Goal: Book appointment/travel/reservation

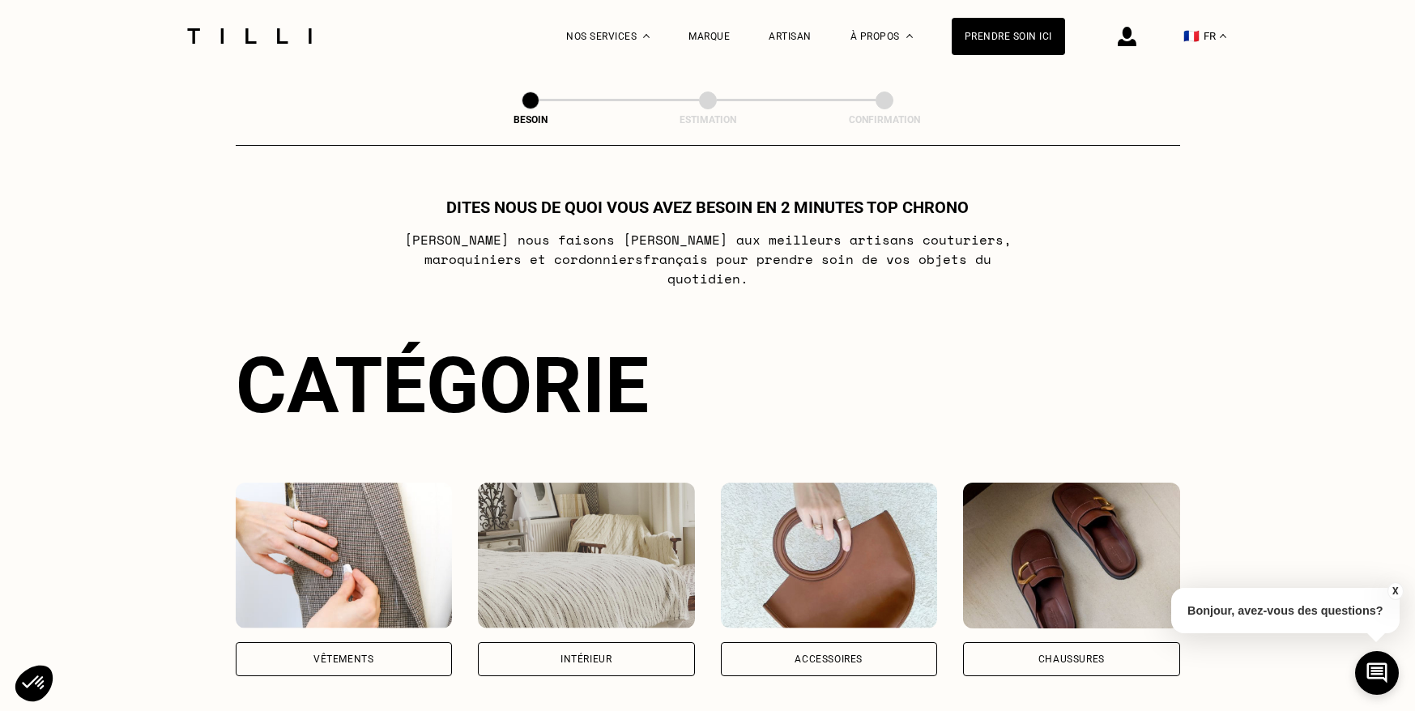
click at [306, 43] on img at bounding box center [249, 35] width 136 height 15
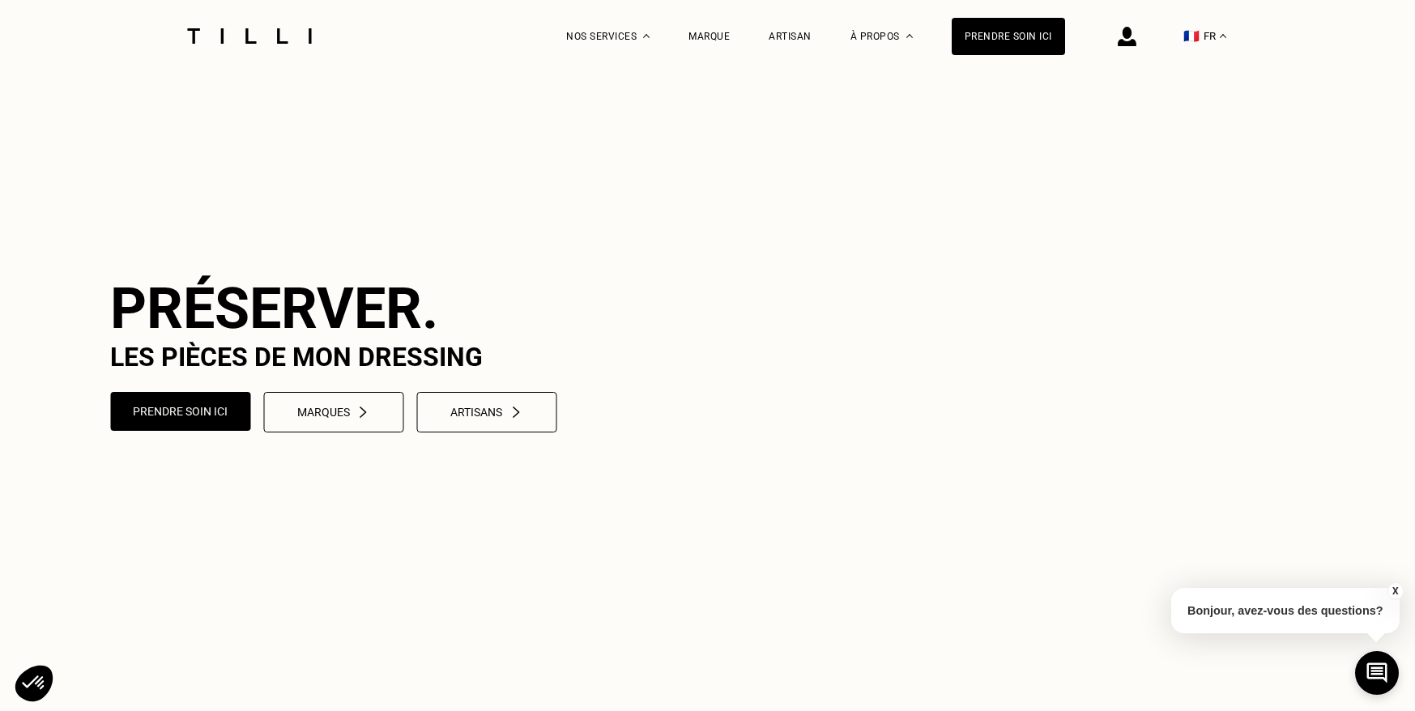
click at [471, 275] on video at bounding box center [707, 354] width 1415 height 708
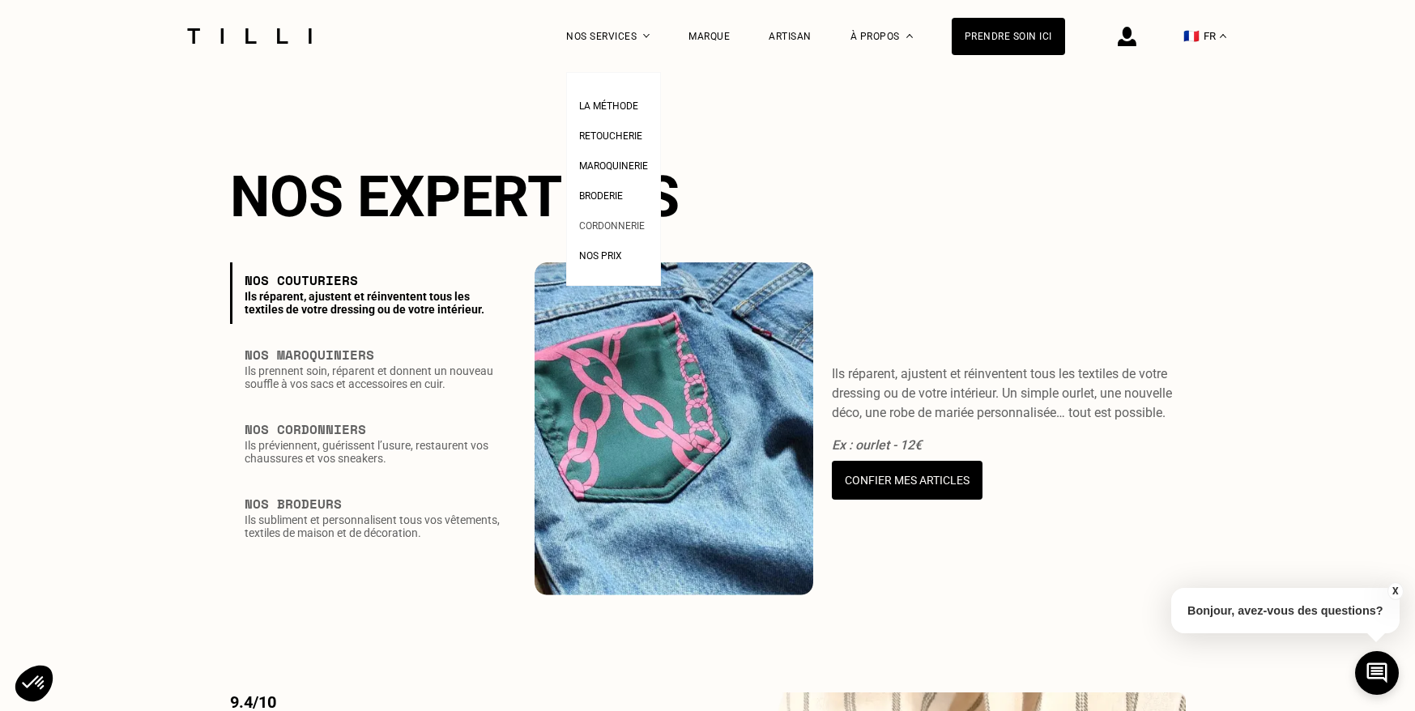
scroll to position [2090, 0]
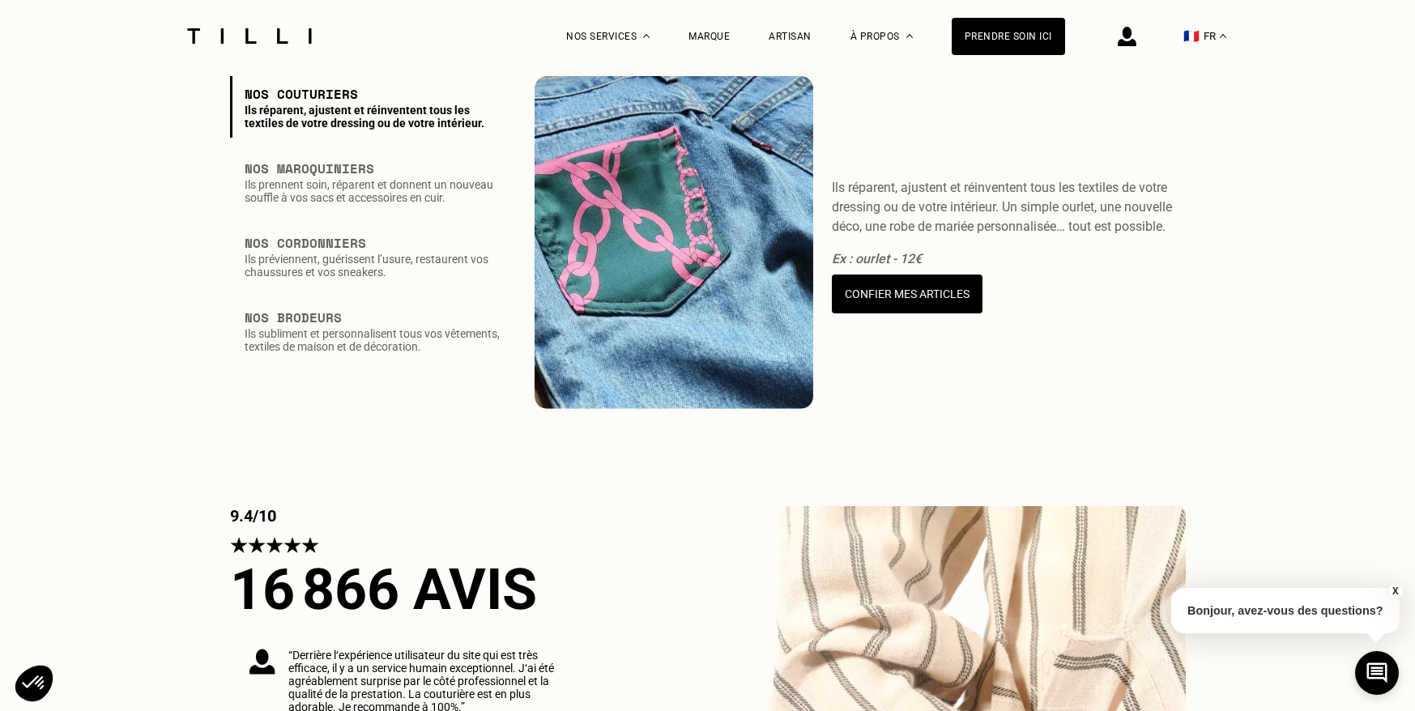
drag, startPoint x: 877, startPoint y: 114, endPoint x: 882, endPoint y: 93, distance: 21.5
click at [877, 44] on h2 "Nos expertises" at bounding box center [708, 10] width 956 height 66
click at [1084, 191] on div "Ils réparent, ajustent et réinventent tous les textiles de votre dressing ou de…" at bounding box center [1009, 243] width 354 height 334
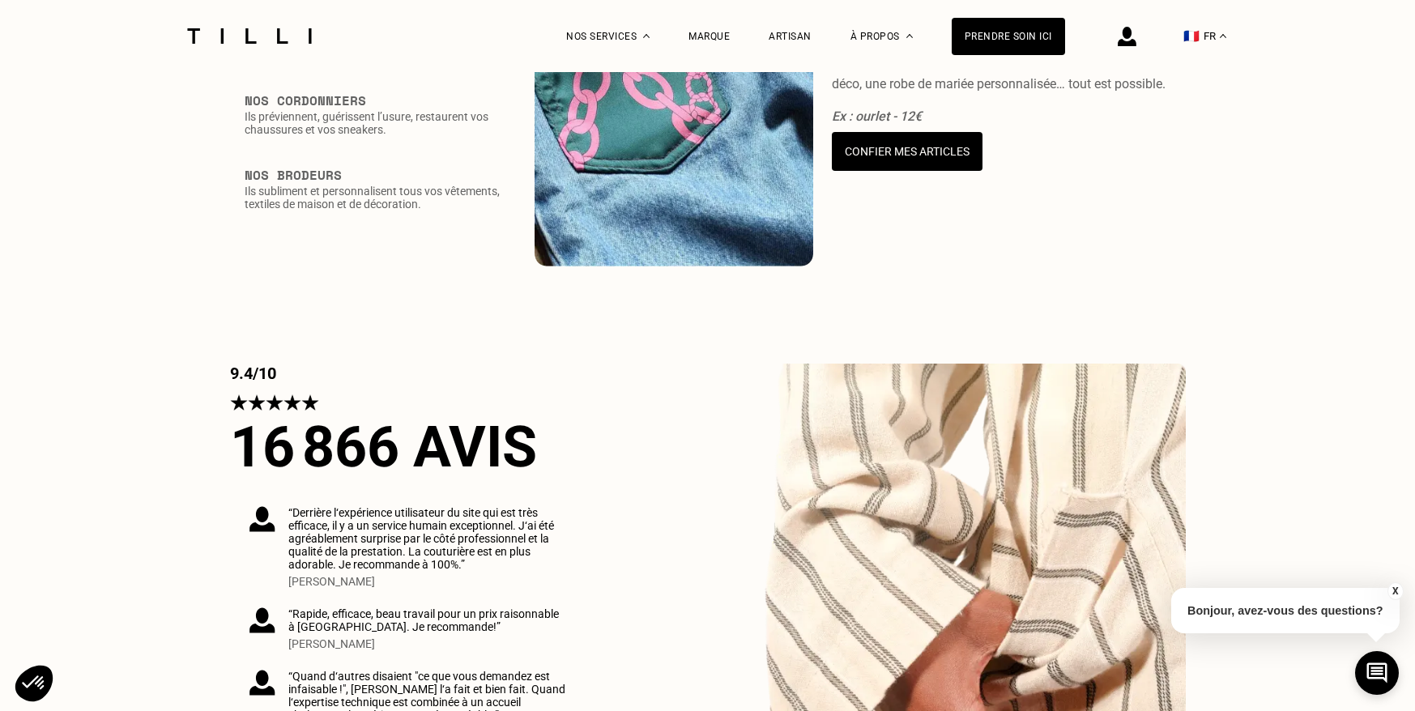
scroll to position [1110, 0]
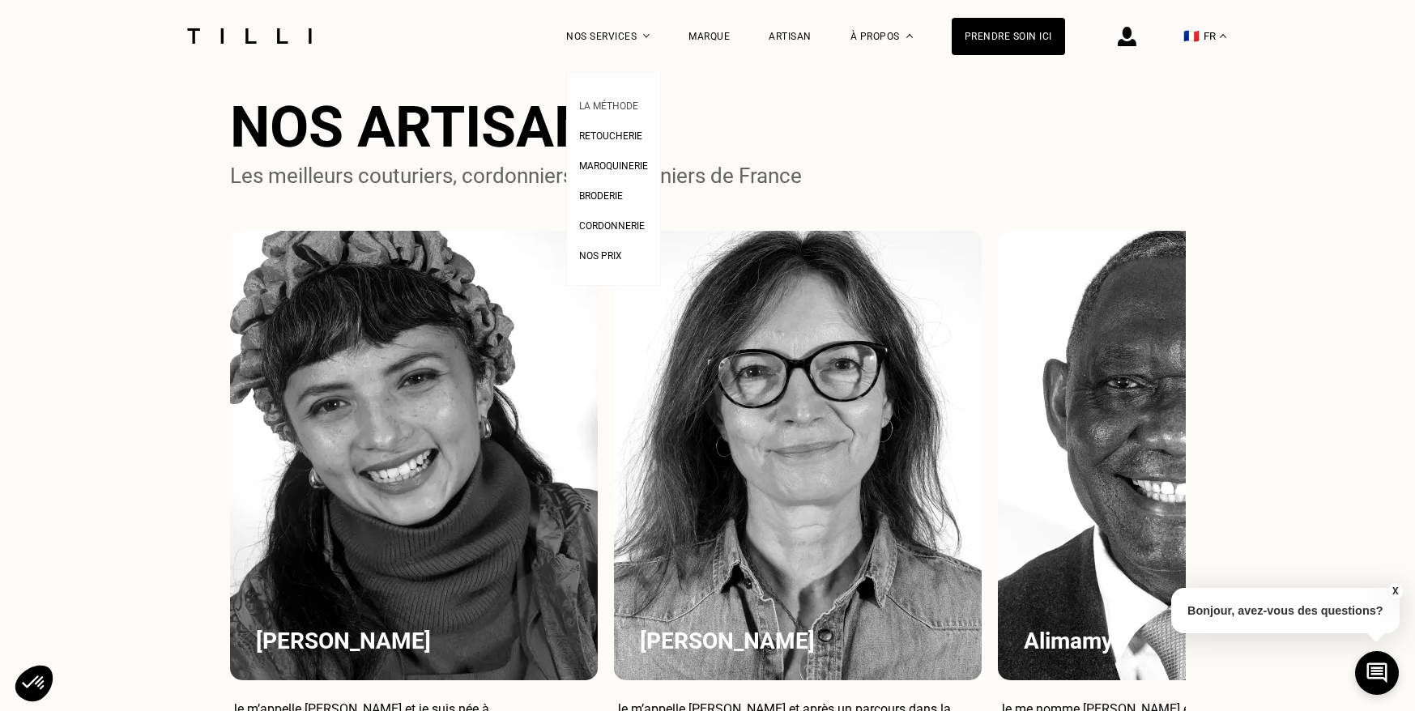
click at [616, 105] on span "La Méthode" at bounding box center [608, 105] width 59 height 11
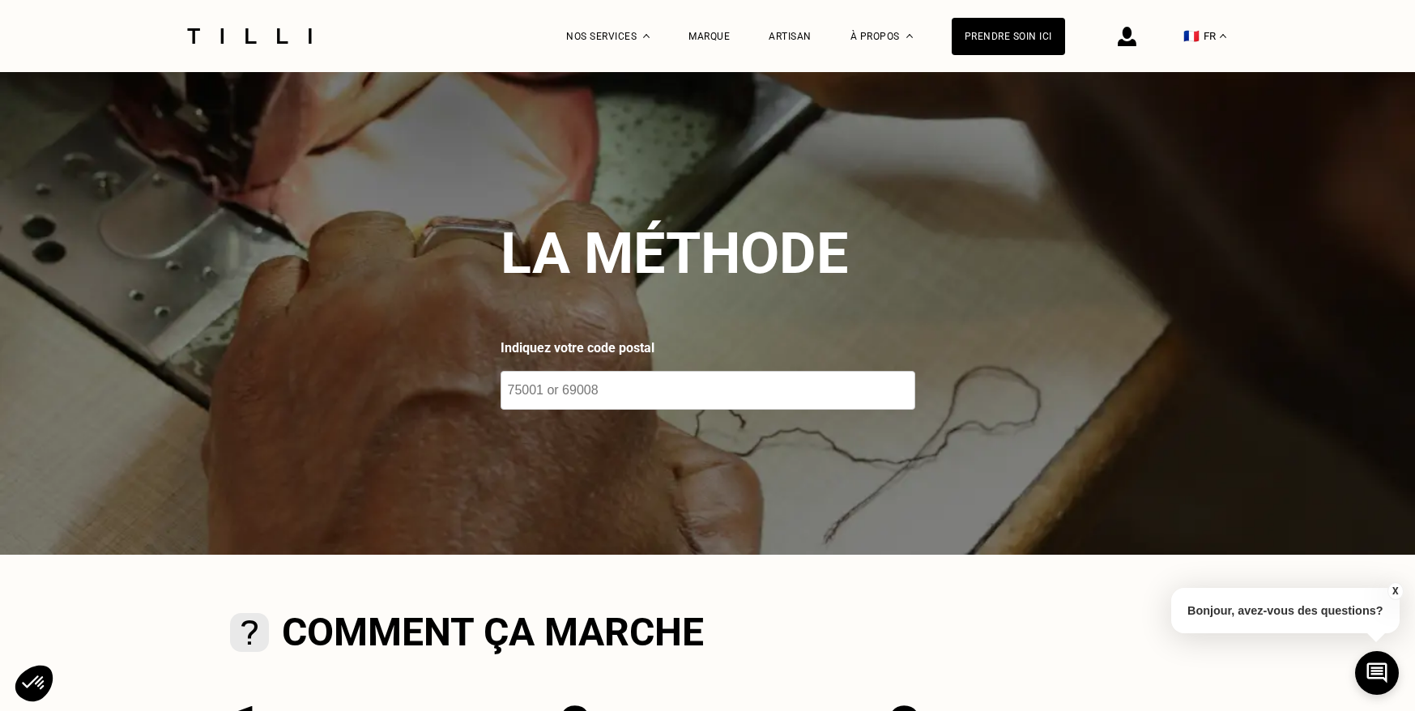
click at [266, 41] on img at bounding box center [249, 35] width 136 height 15
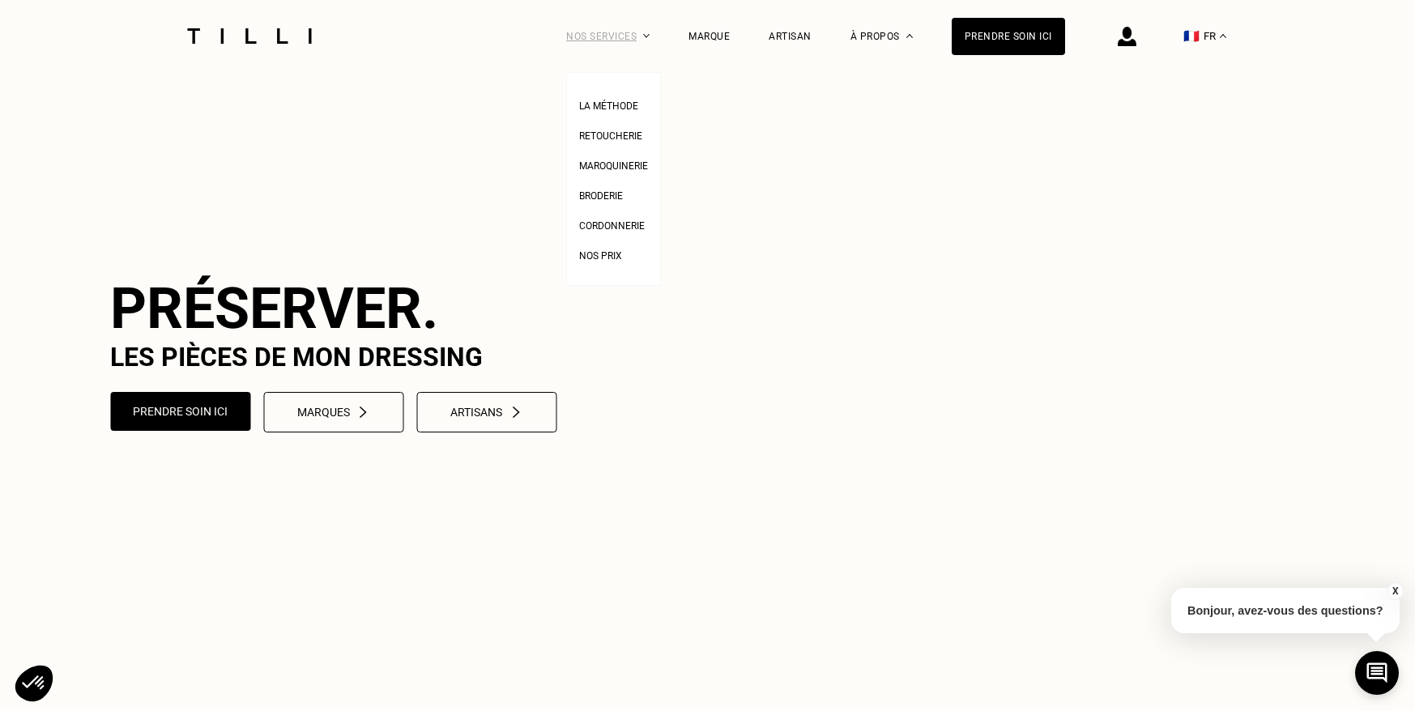
click at [646, 46] on div "Nos services" at bounding box center [607, 36] width 83 height 72
click at [615, 139] on span "Retoucherie" at bounding box center [610, 135] width 63 height 11
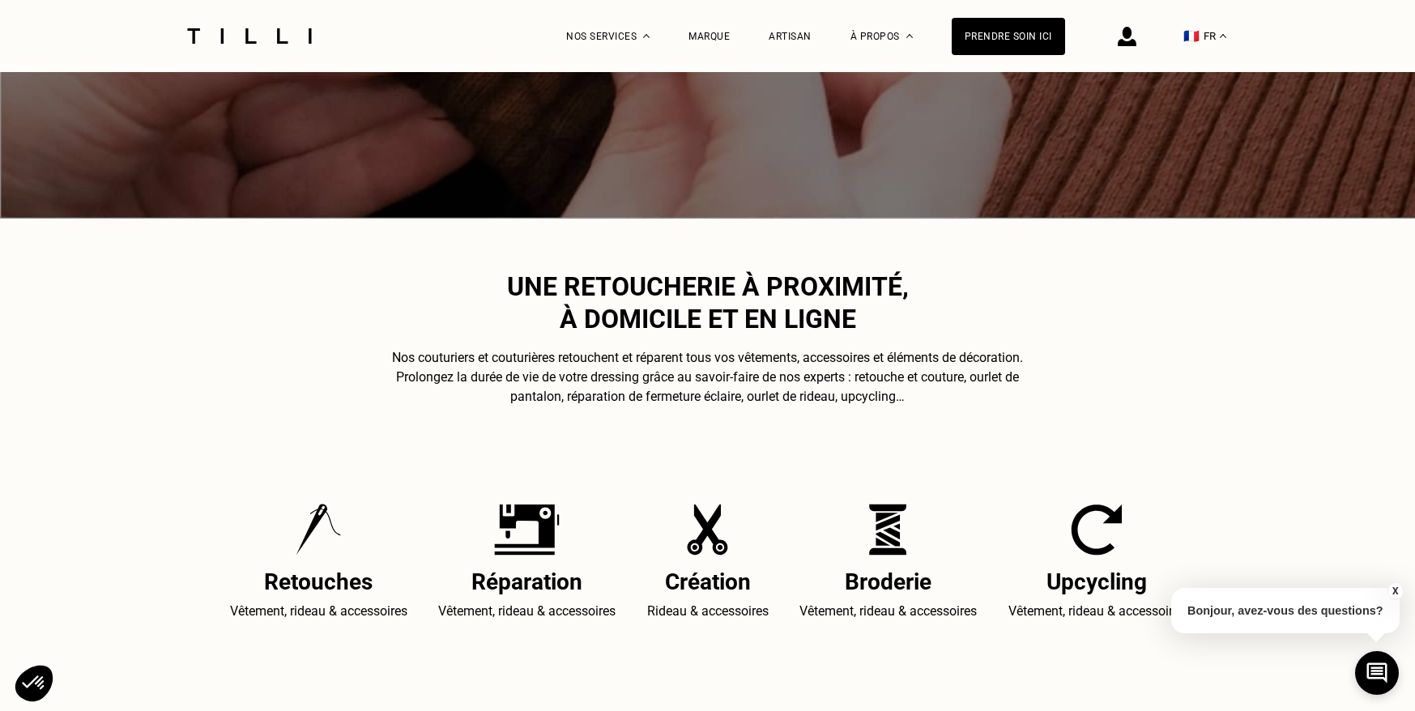
scroll to position [246, 0]
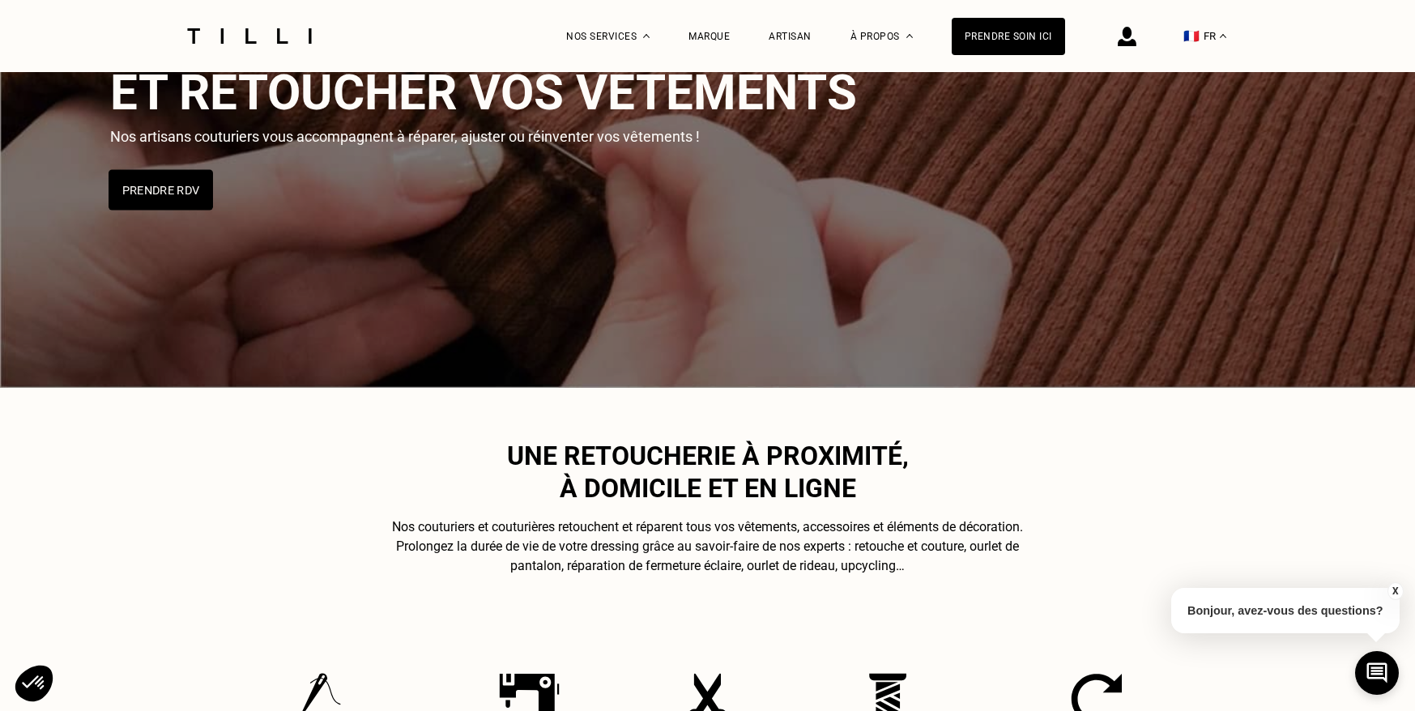
click at [192, 190] on button "Prendre RDV" at bounding box center [161, 189] width 105 height 41
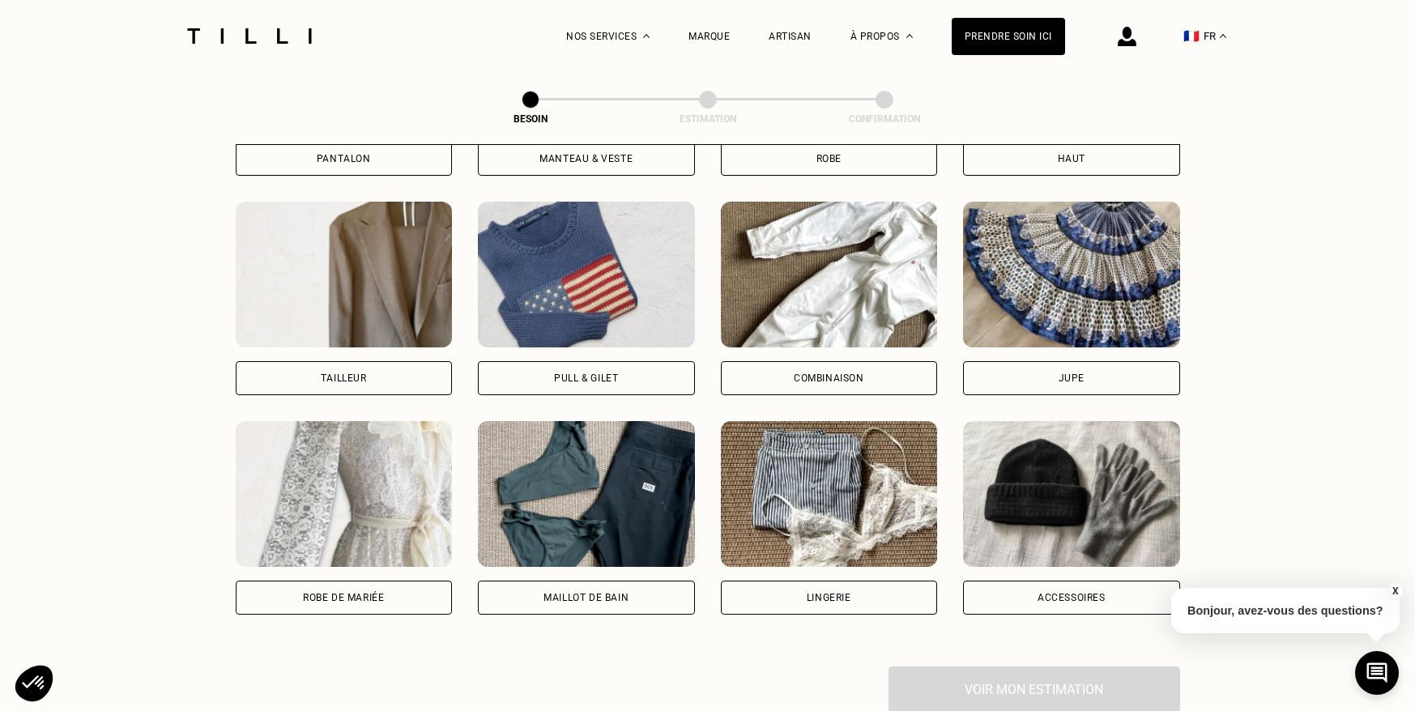
scroll to position [903, 0]
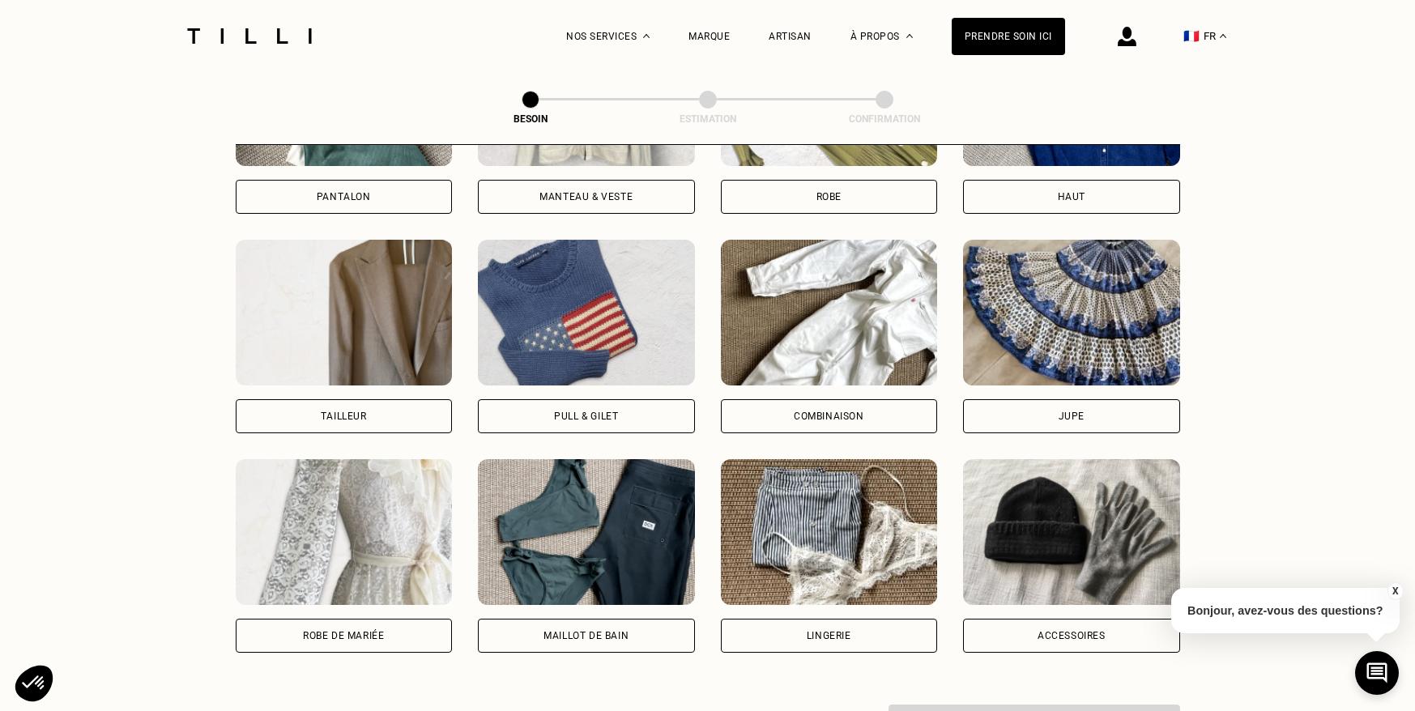
click at [556, 412] on div "Pull & gilet" at bounding box center [586, 417] width 64 height 10
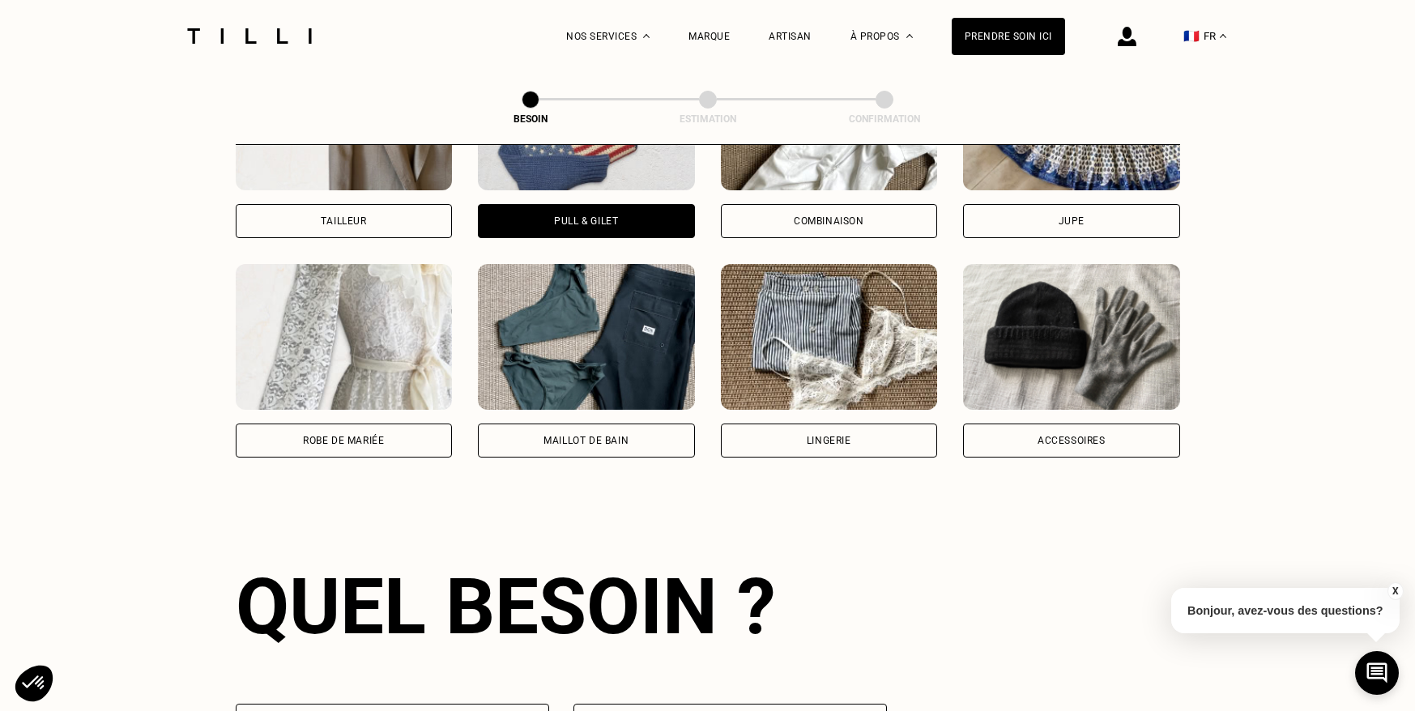
scroll to position [1407, 0]
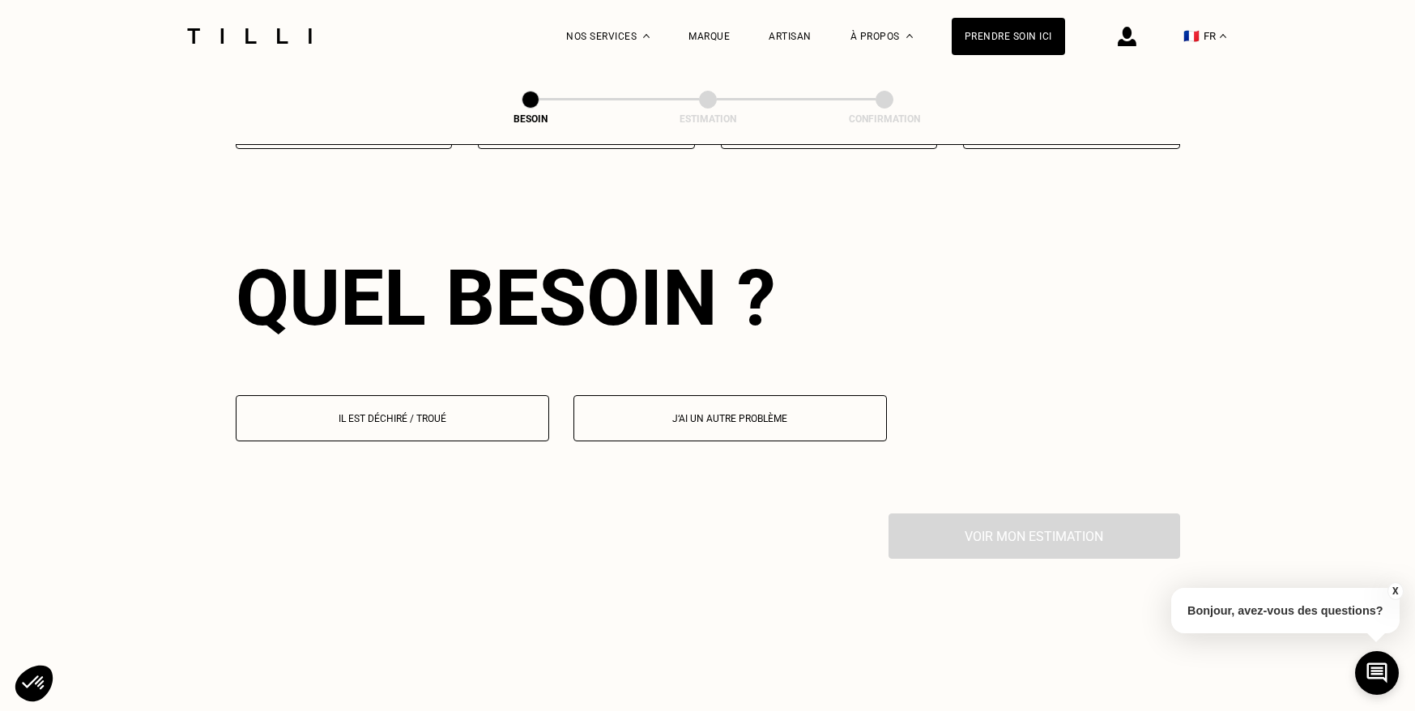
click at [462, 409] on button "Il est déchiré / troué" at bounding box center [393, 418] width 314 height 46
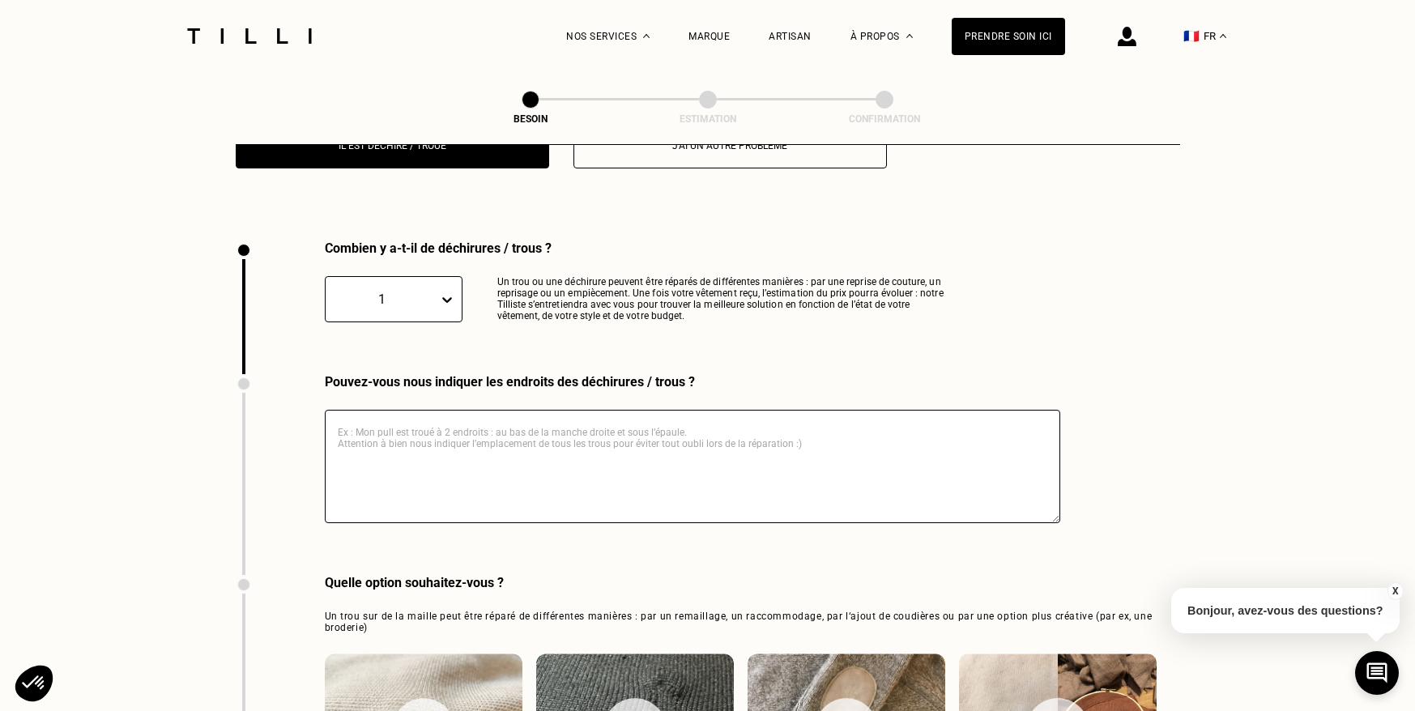
scroll to position [1719, 0]
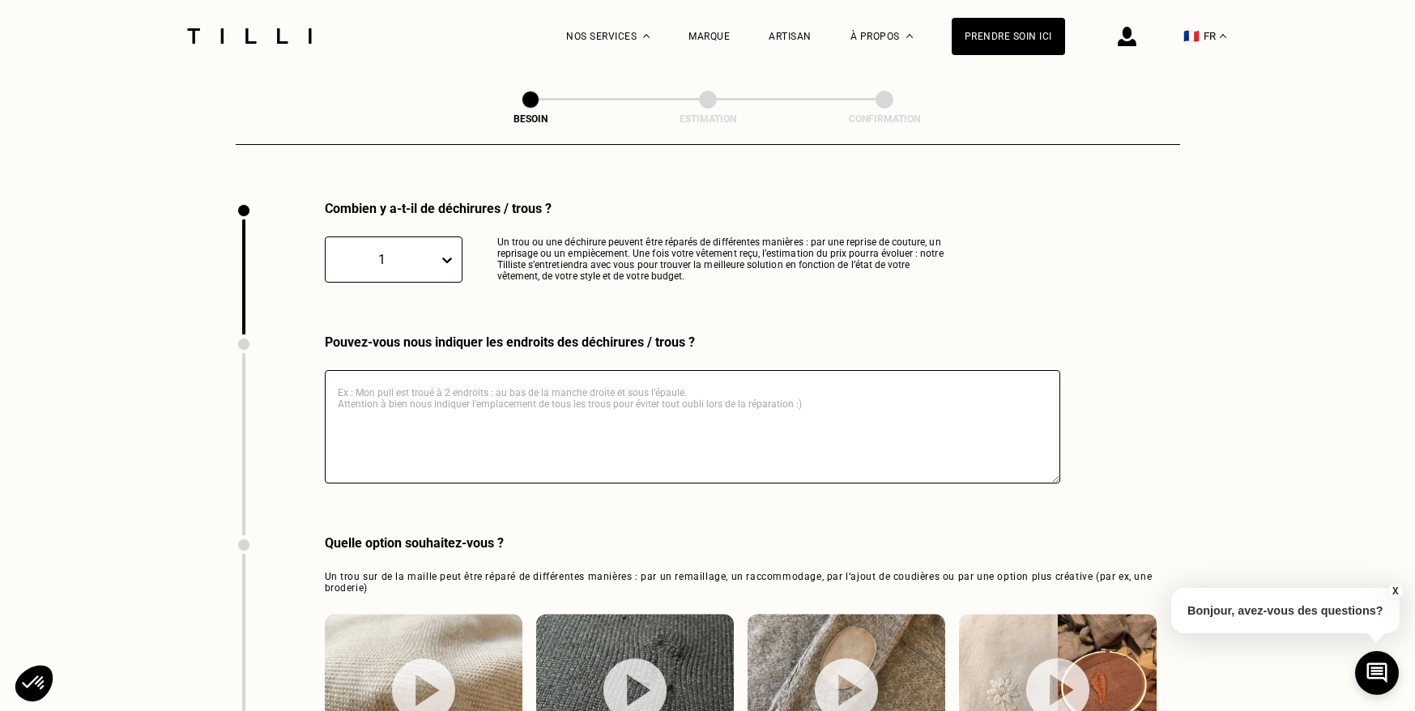
click at [446, 252] on icon at bounding box center [447, 260] width 16 height 16
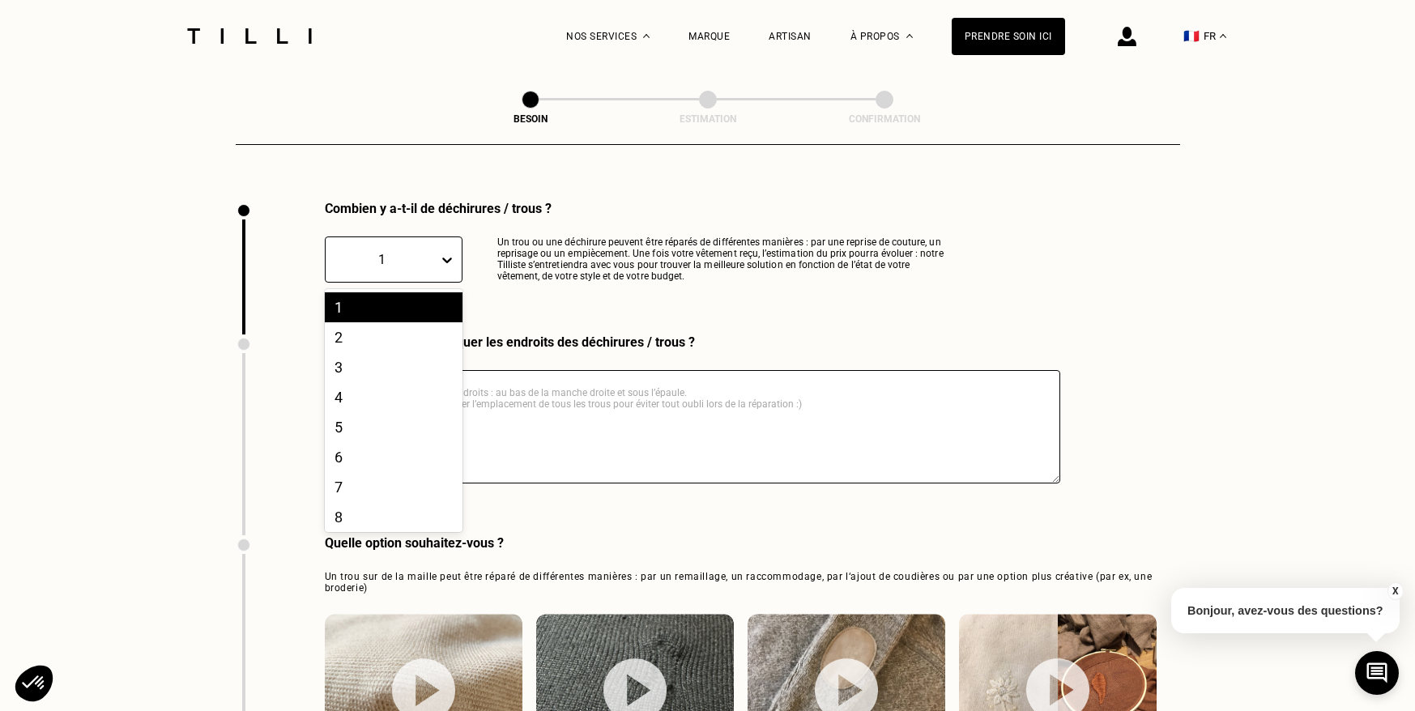
click at [446, 252] on icon at bounding box center [447, 260] width 16 height 16
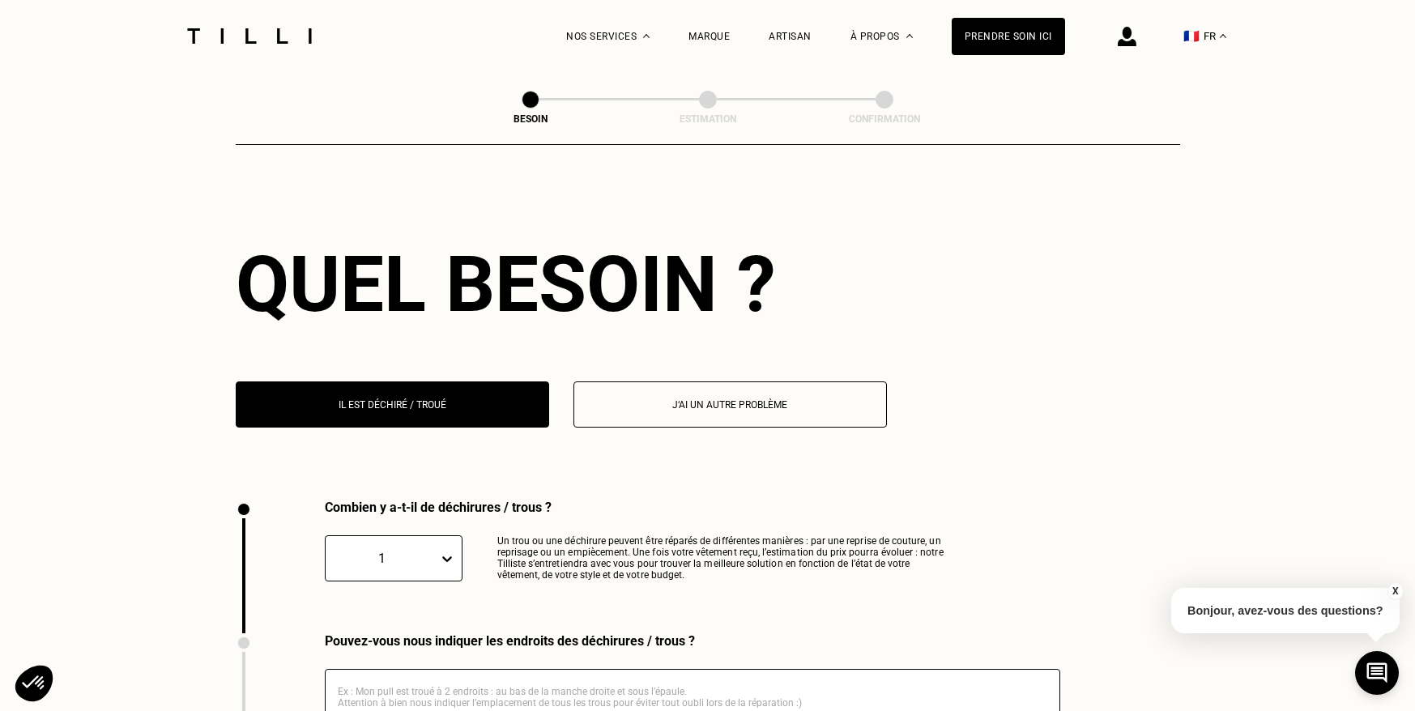
scroll to position [774, 0]
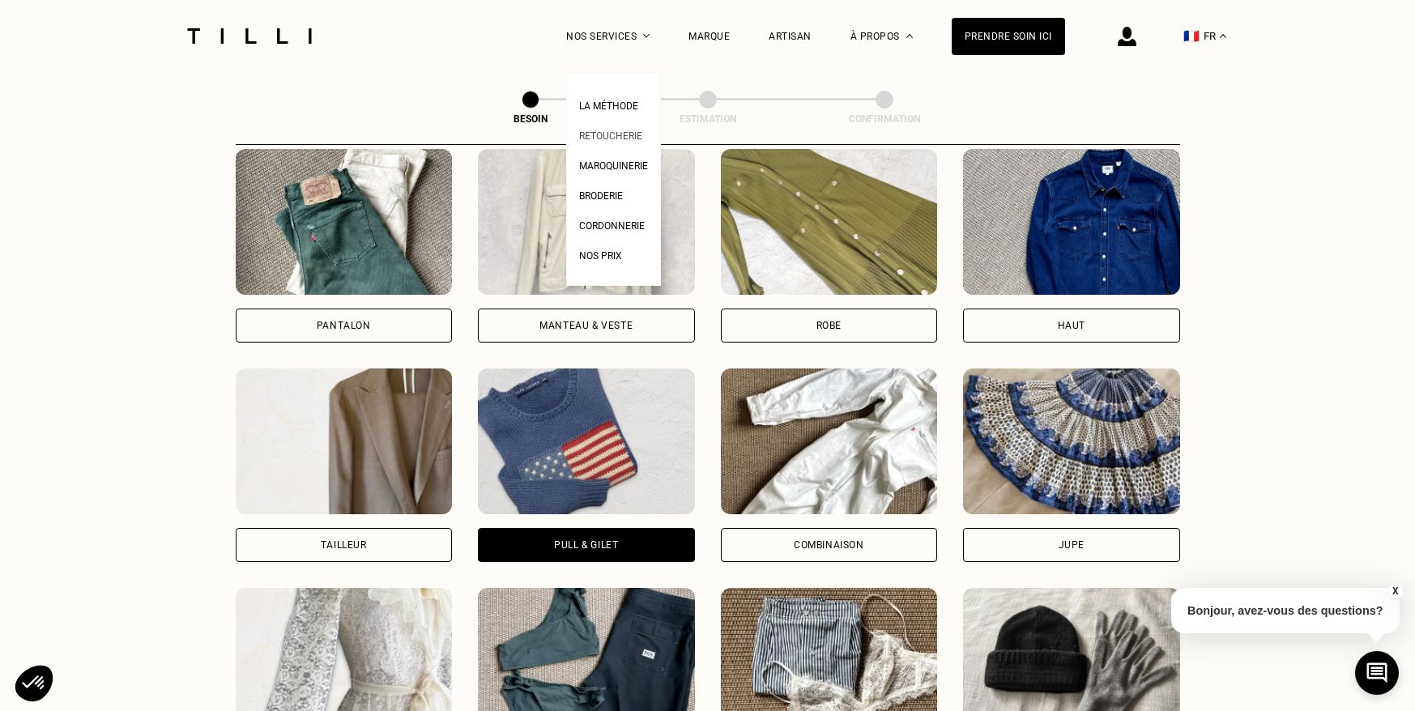
click at [627, 134] on span "Retoucherie" at bounding box center [610, 135] width 63 height 11
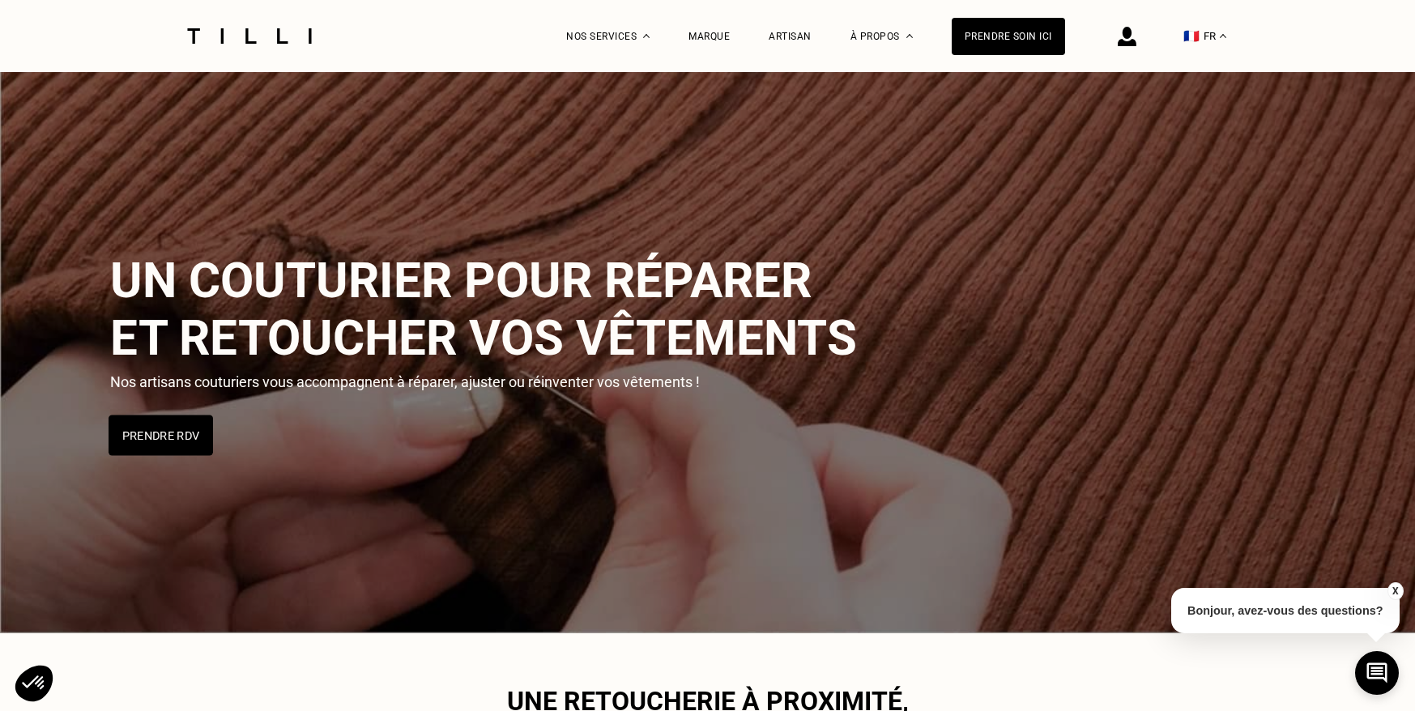
click at [177, 439] on button "Prendre RDV" at bounding box center [161, 435] width 105 height 41
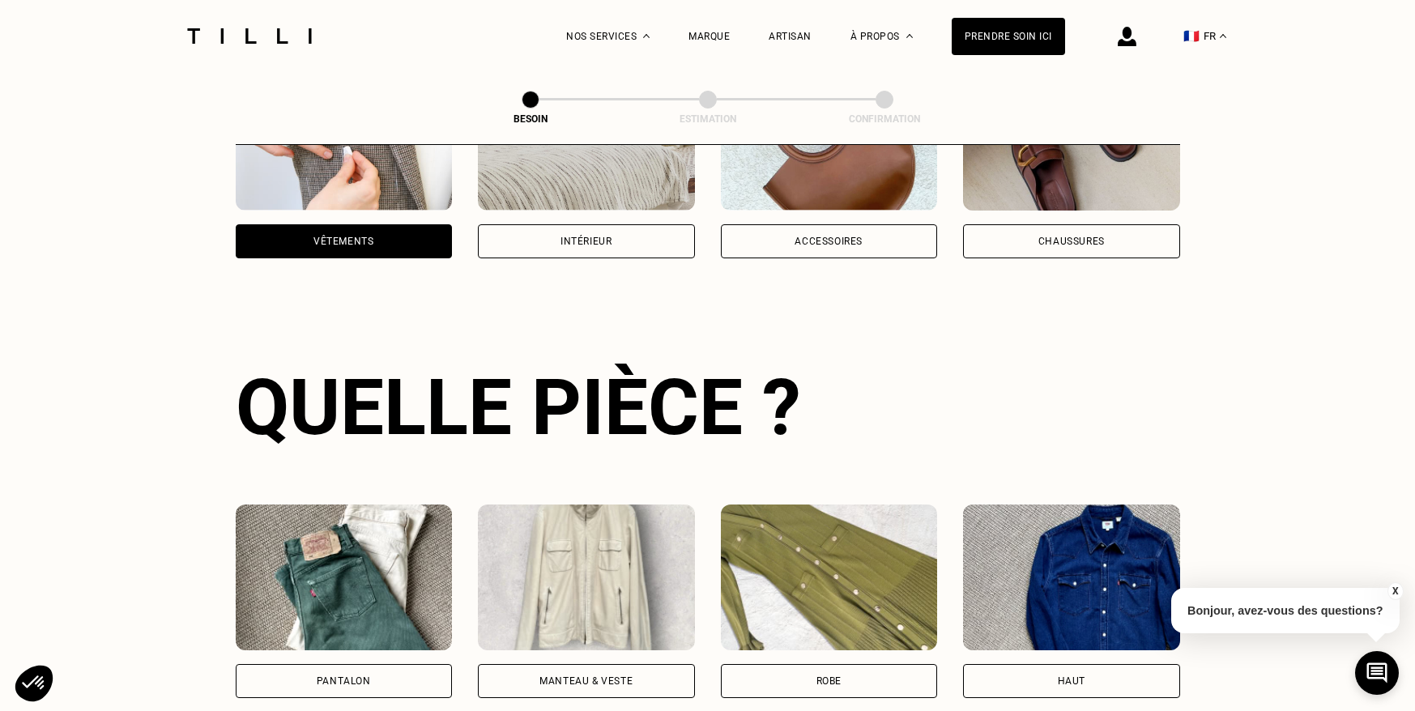
scroll to position [527, 0]
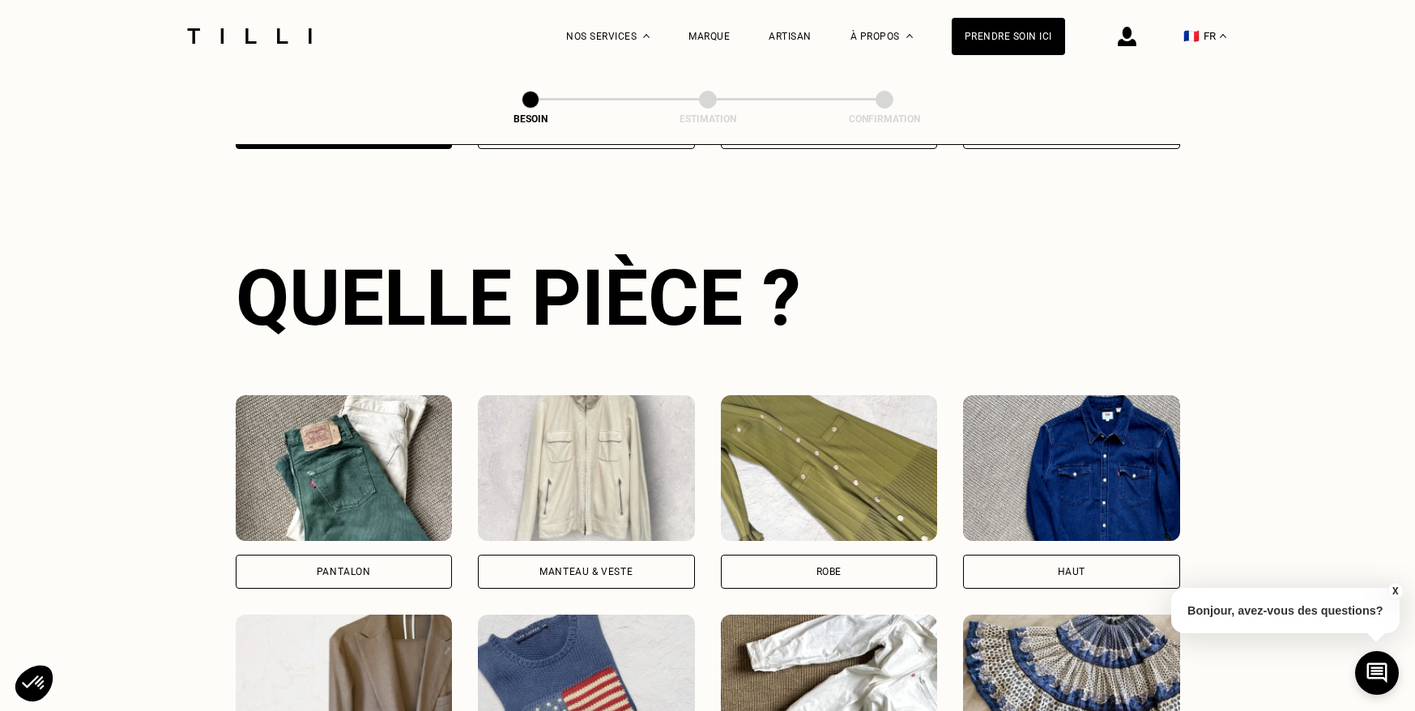
click at [288, 555] on div "Pantalon" at bounding box center [344, 572] width 217 height 34
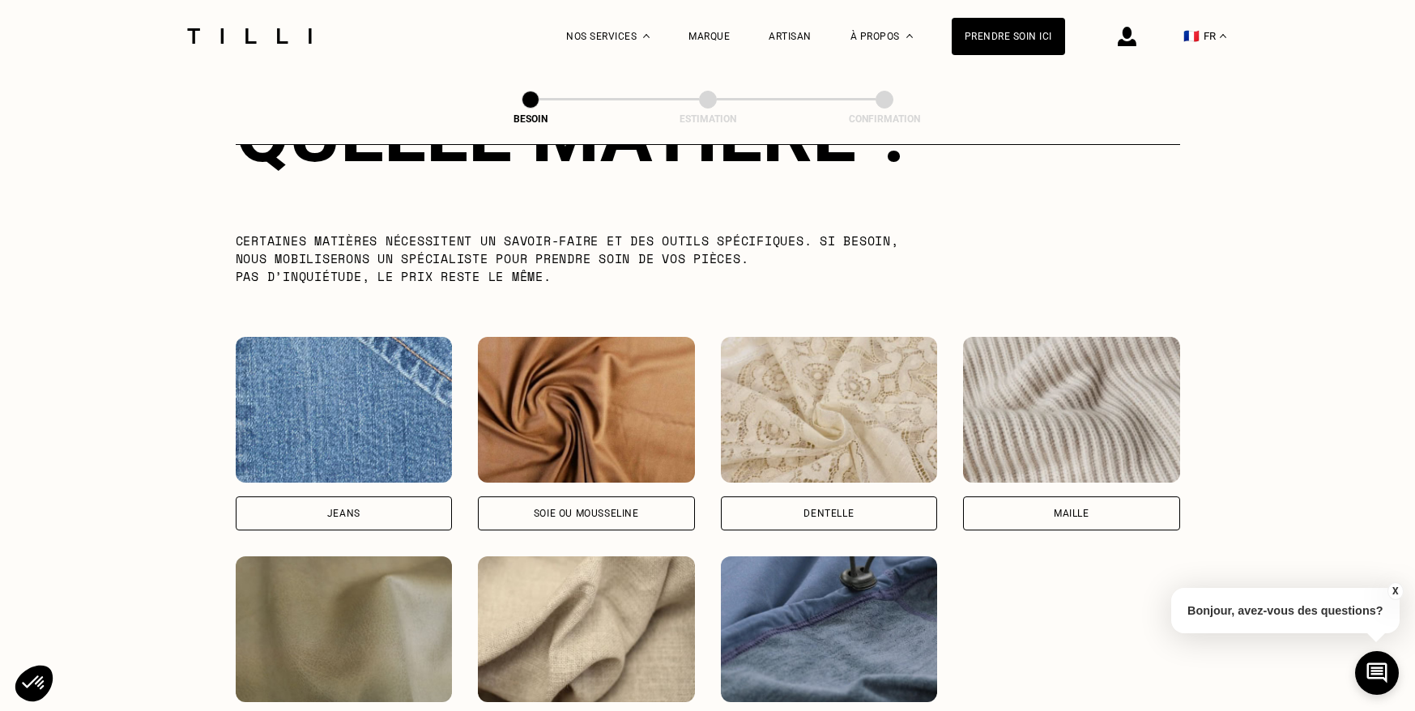
scroll to position [1743, 0]
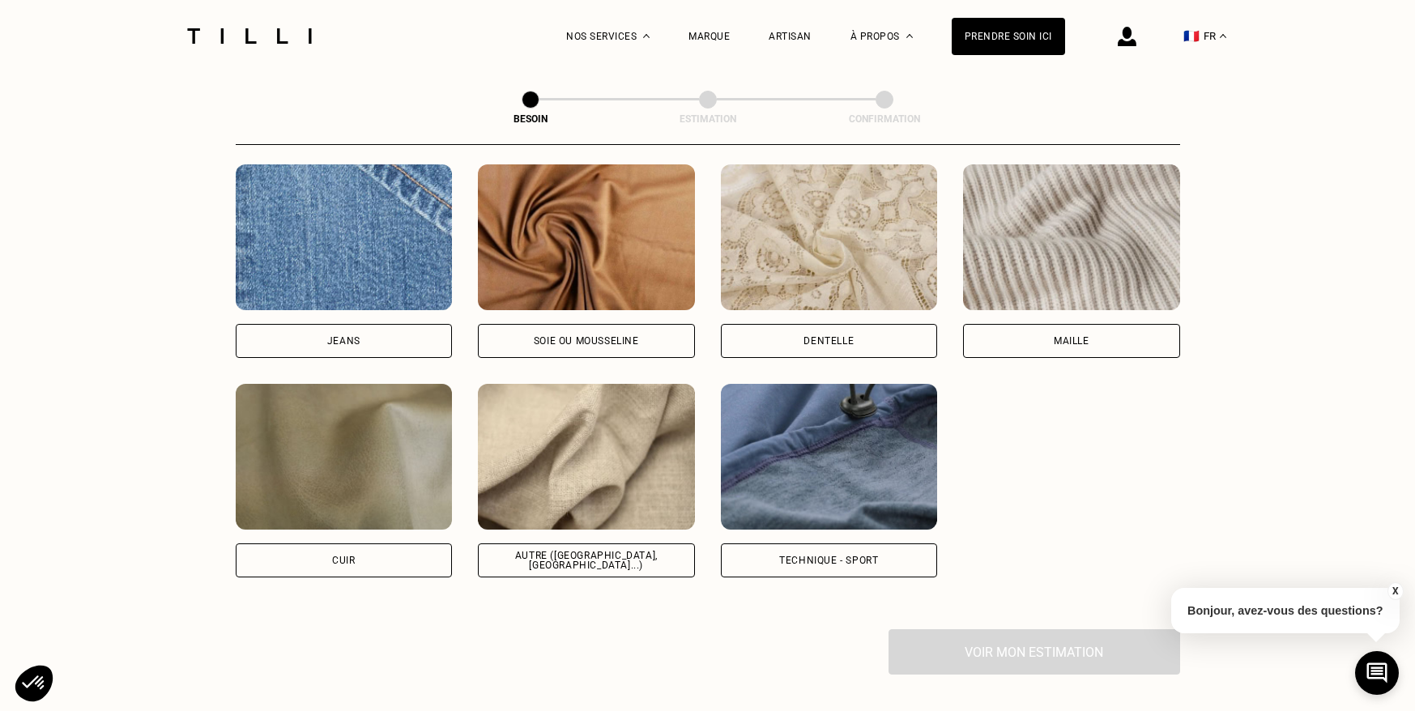
click at [375, 327] on div "Jeans" at bounding box center [344, 341] width 217 height 34
select select "FR"
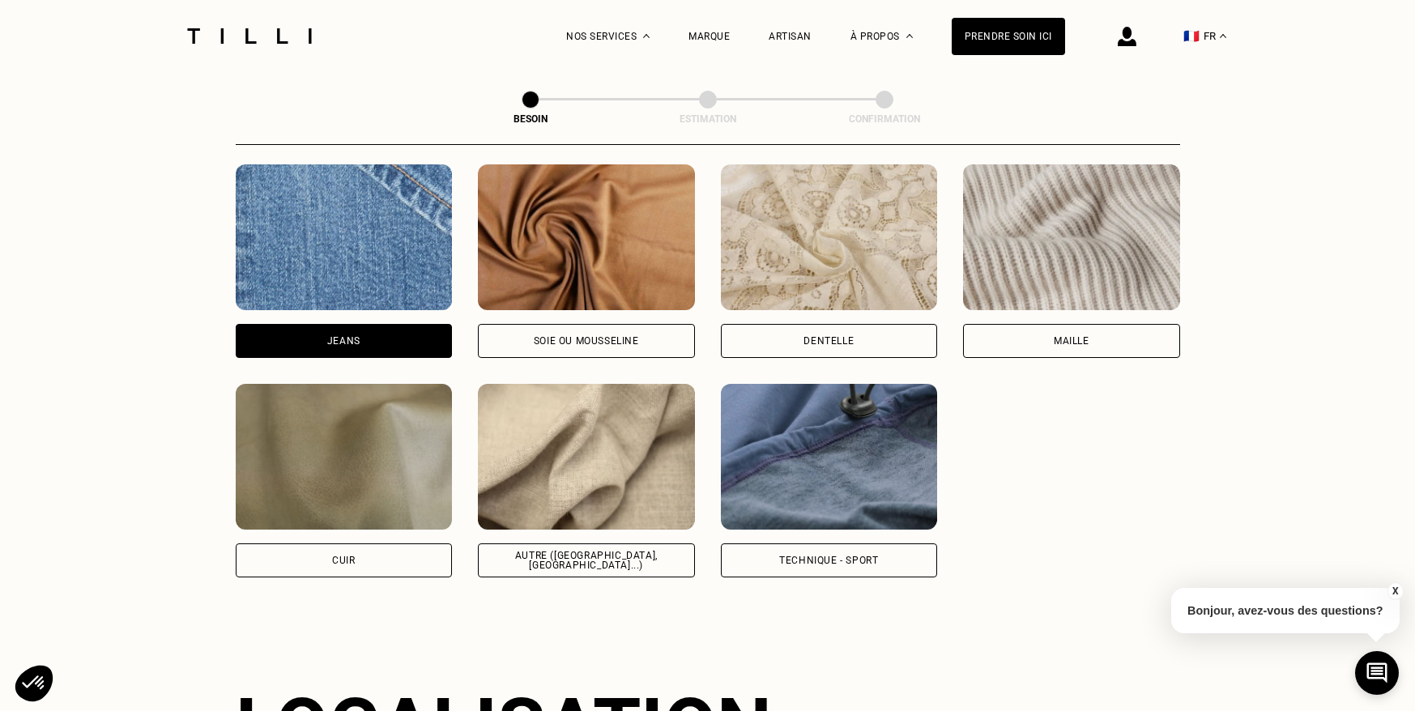
scroll to position [2171, 0]
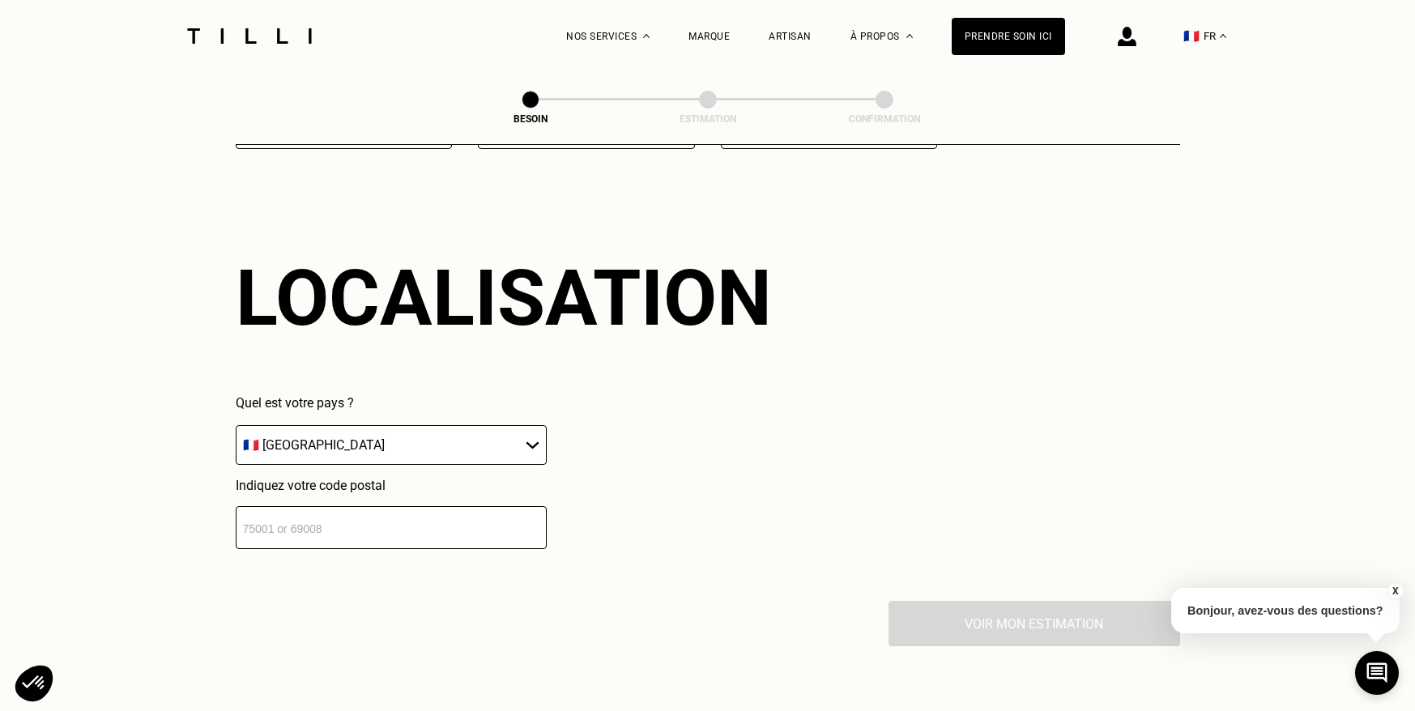
click at [337, 506] on input "number" at bounding box center [391, 527] width 311 height 43
type input "75017"
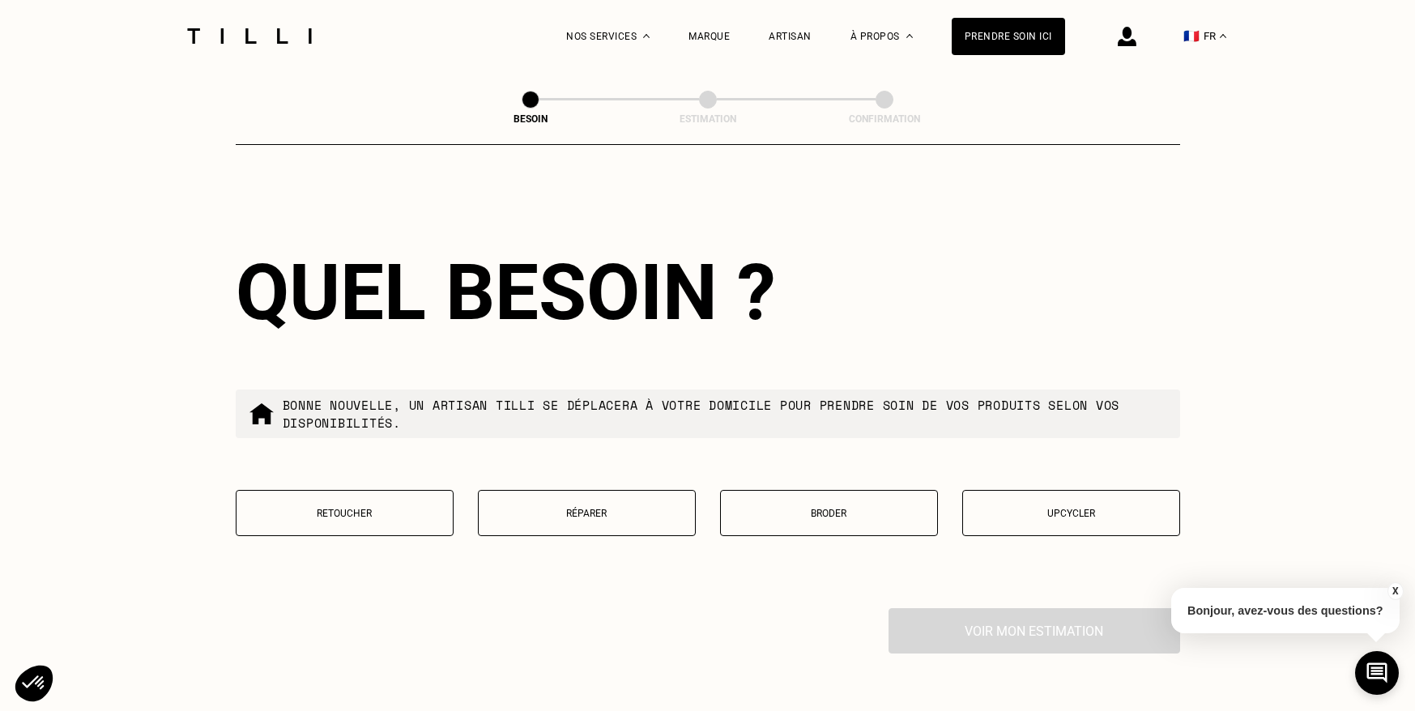
scroll to position [2610, 0]
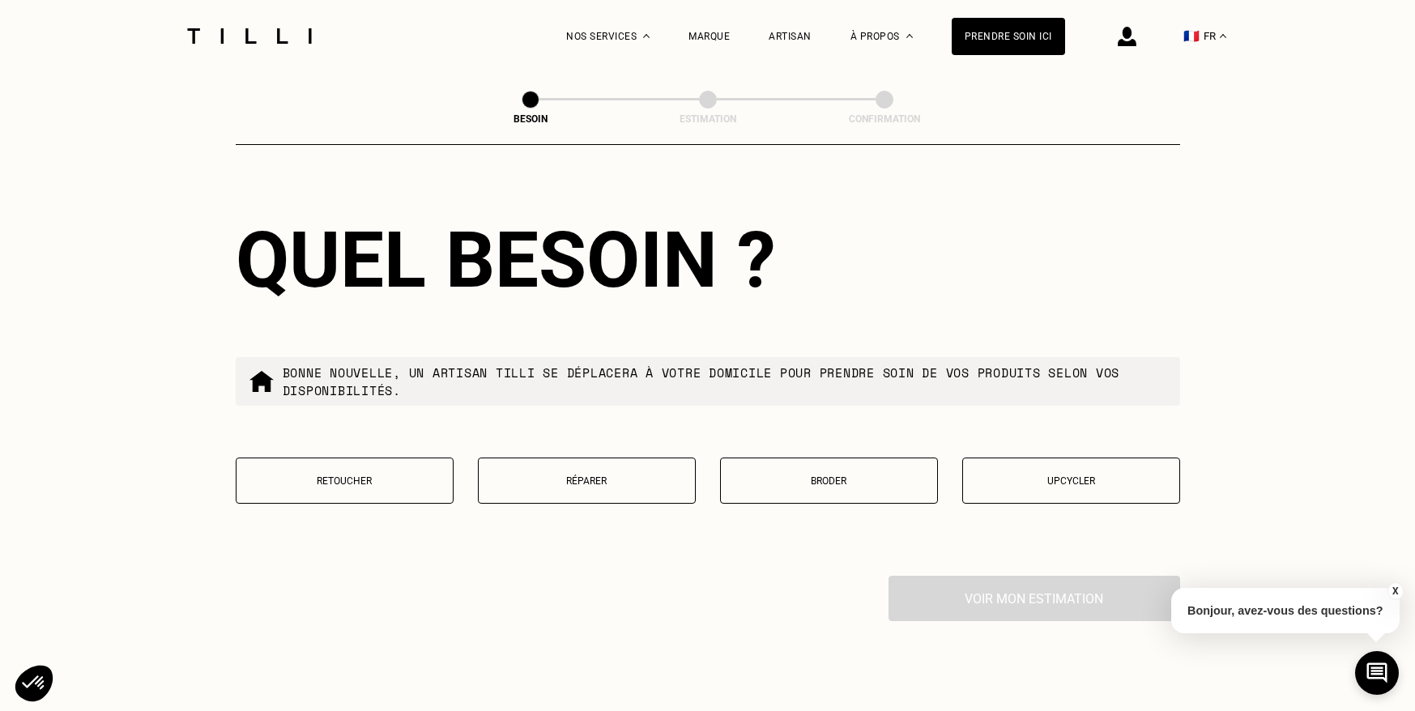
click at [564, 474] on button "Réparer" at bounding box center [587, 481] width 218 height 46
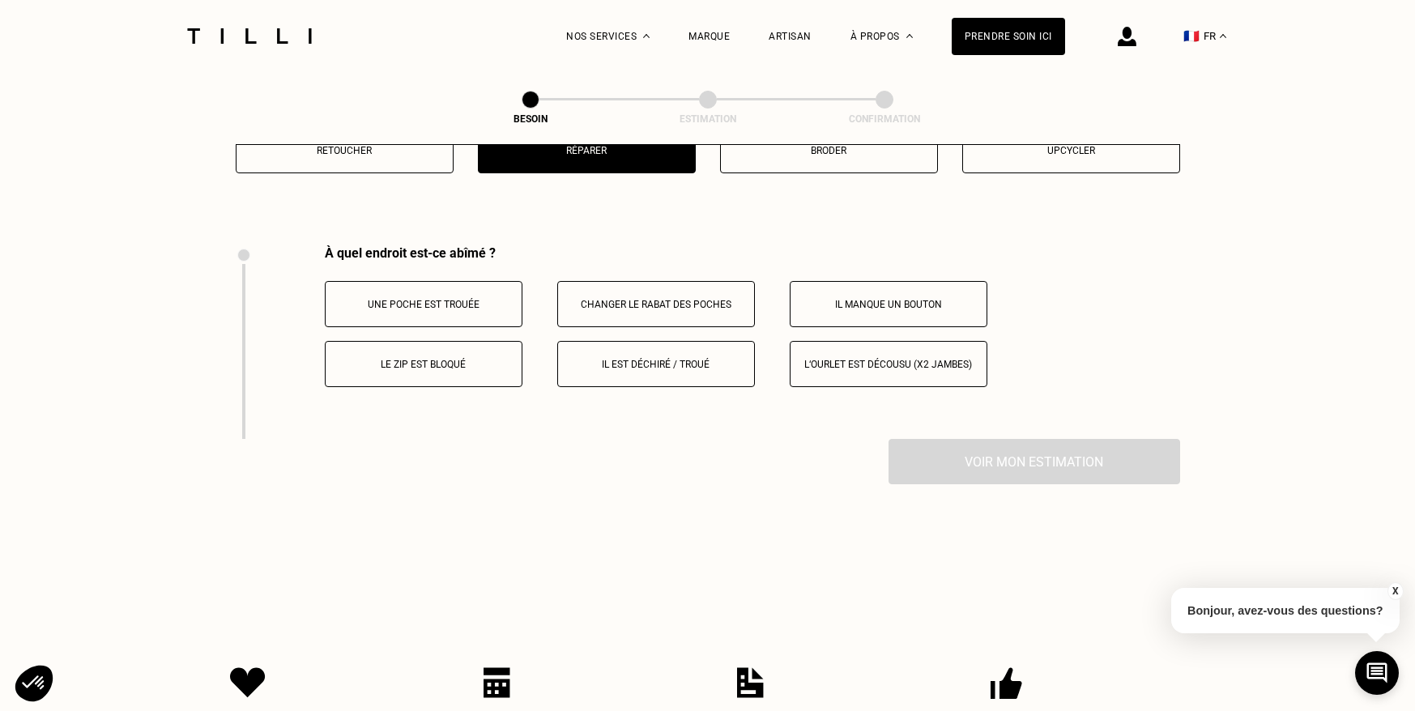
scroll to position [2991, 0]
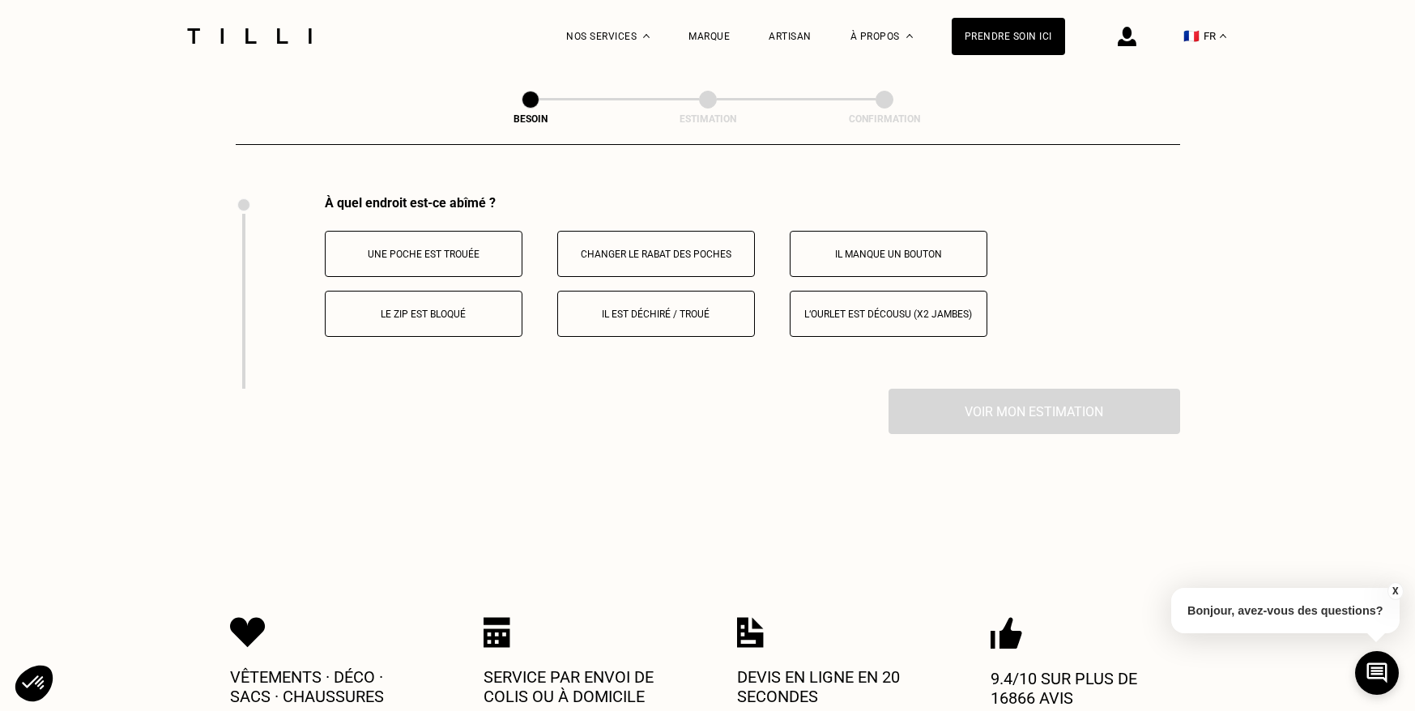
click at [626, 308] on button "Il est déchiré / troué" at bounding box center [656, 314] width 198 height 46
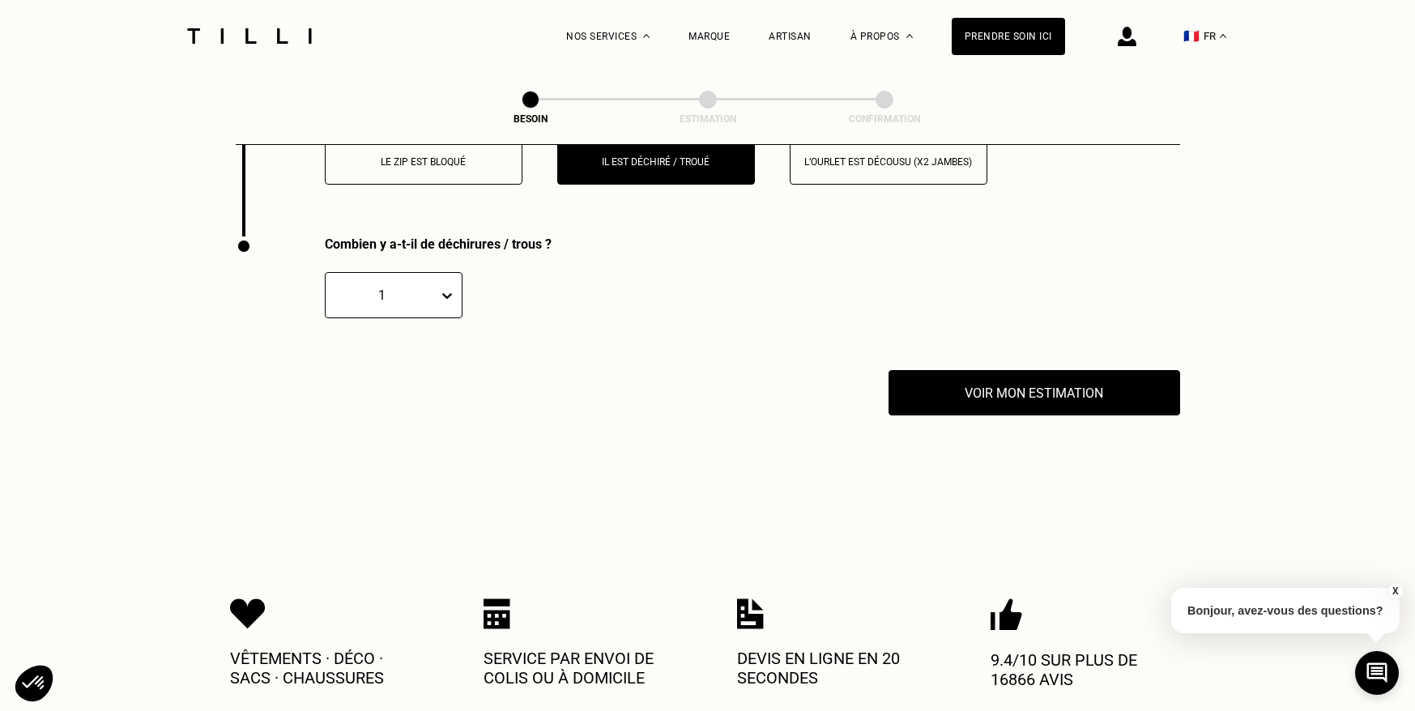
scroll to position [3184, 0]
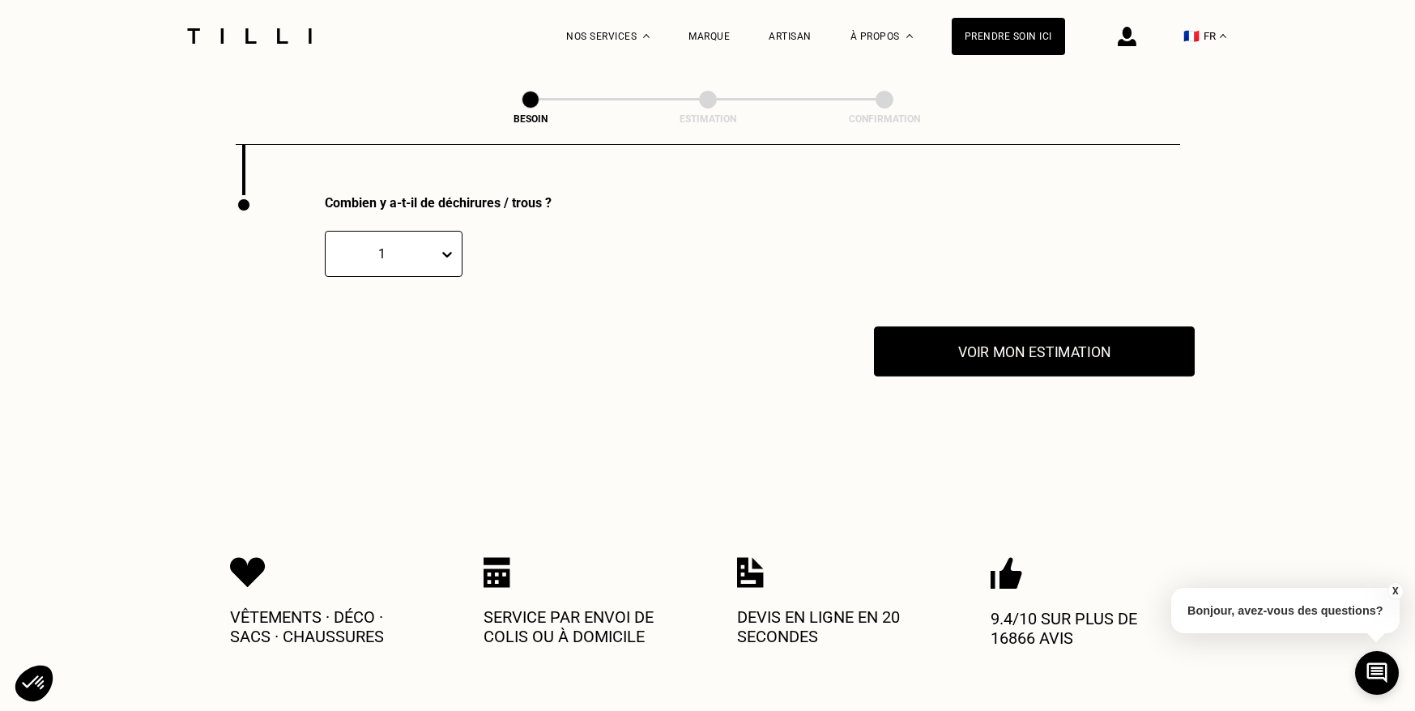
click at [1006, 348] on button "Voir mon estimation" at bounding box center [1034, 352] width 321 height 50
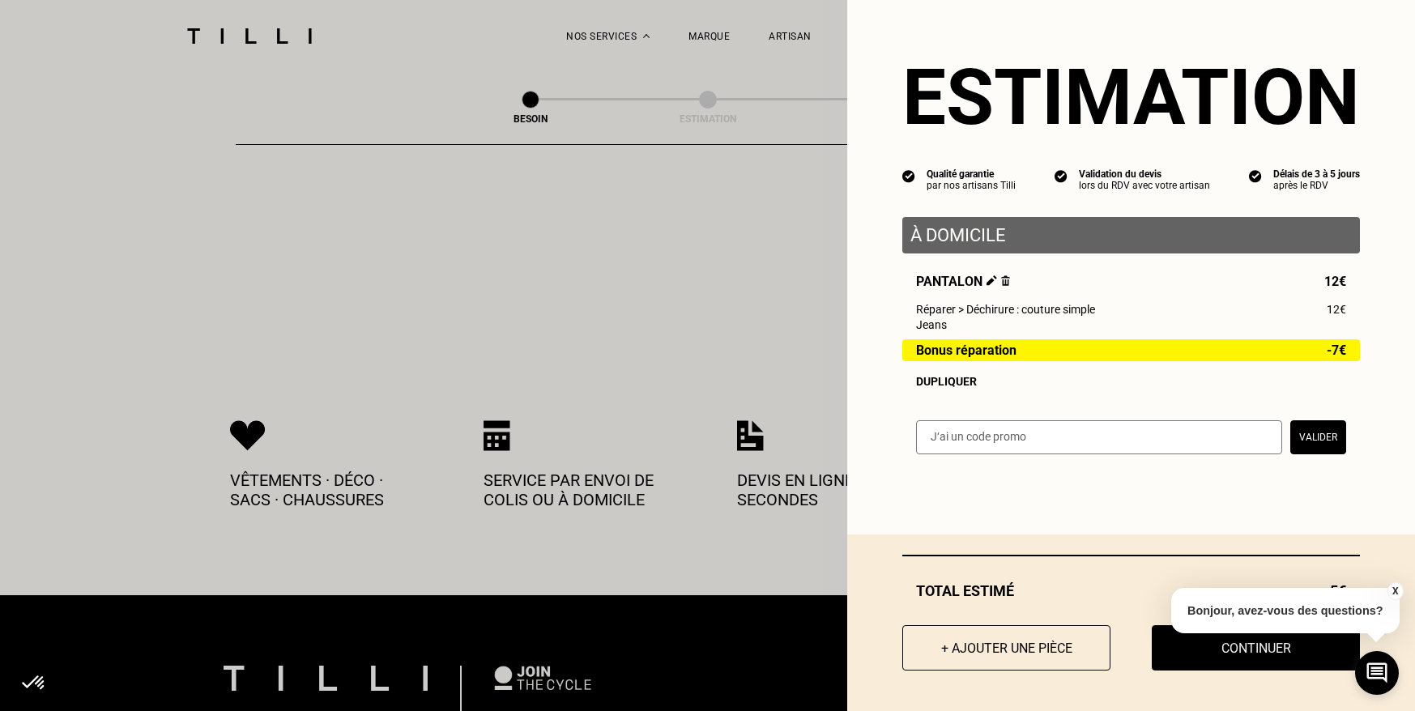
scroll to position [3494, 0]
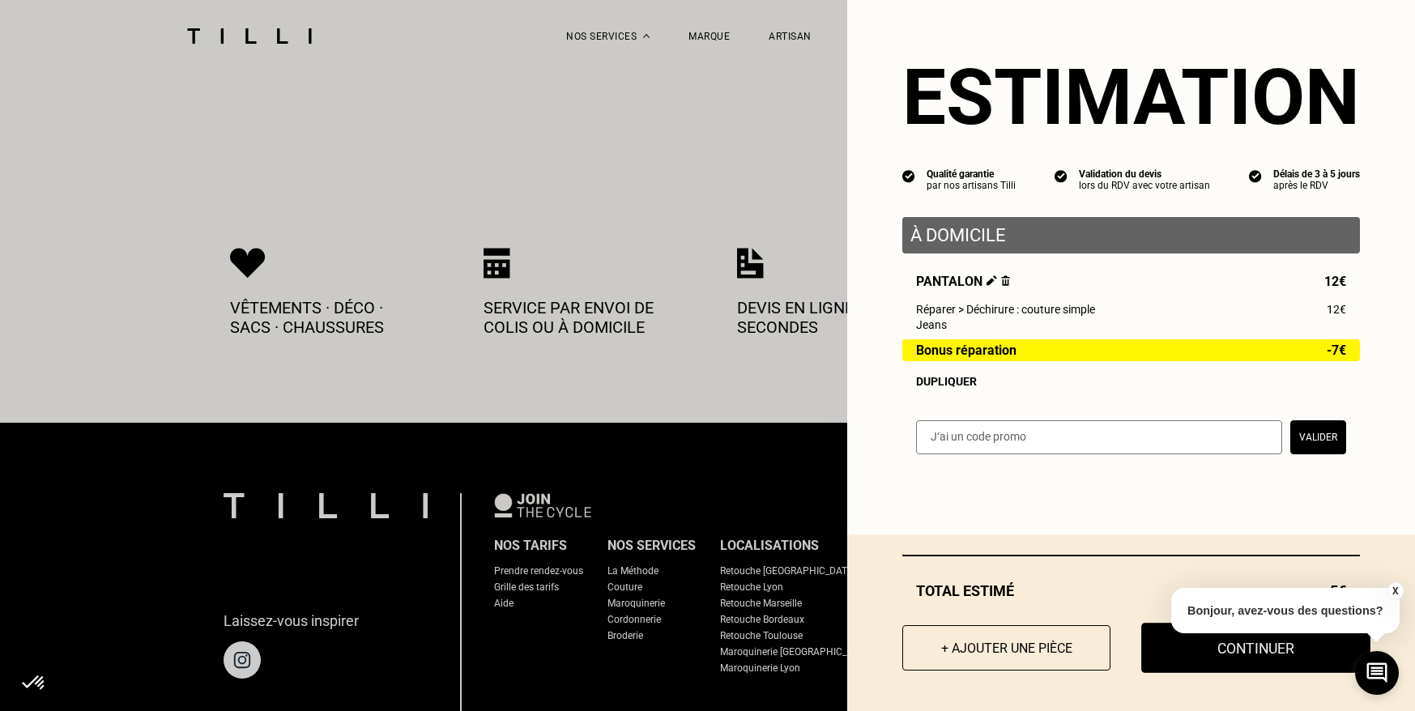
click at [1204, 653] on button "Continuer" at bounding box center [1256, 648] width 229 height 50
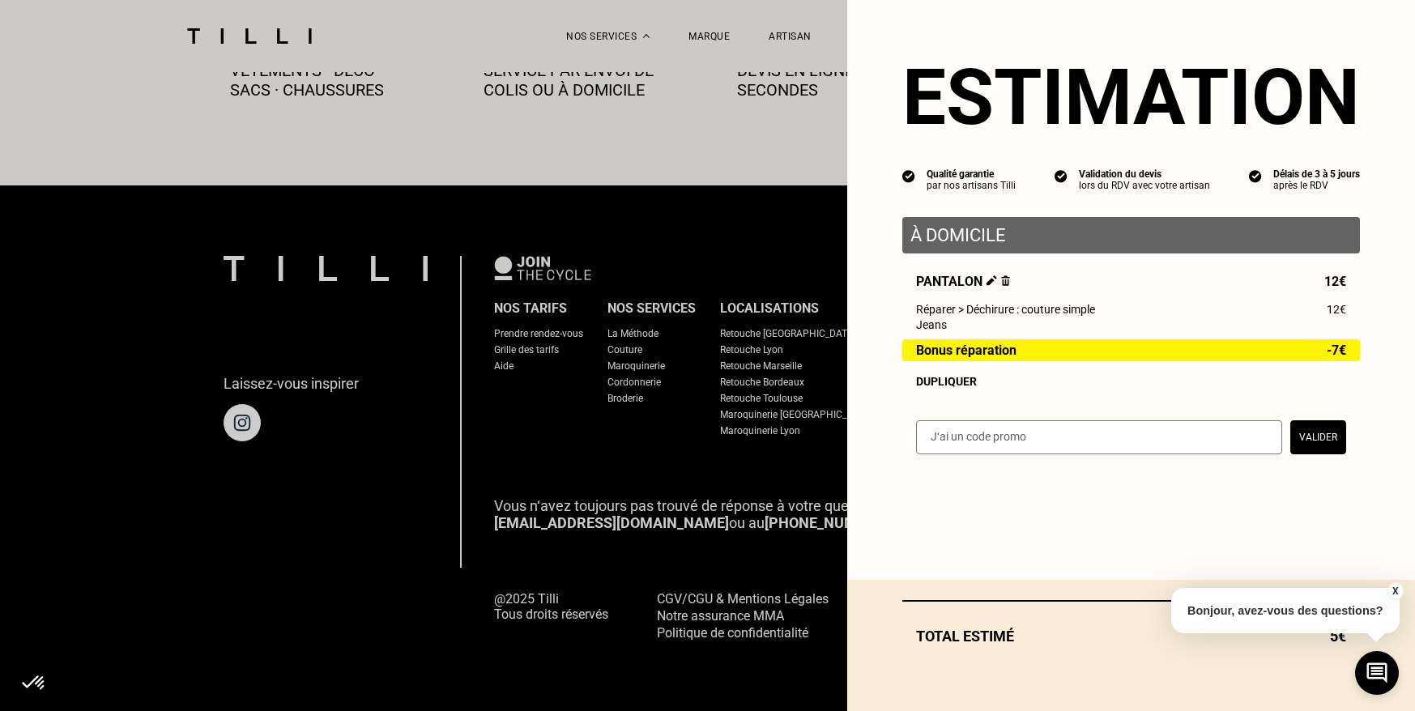
scroll to position [927, 0]
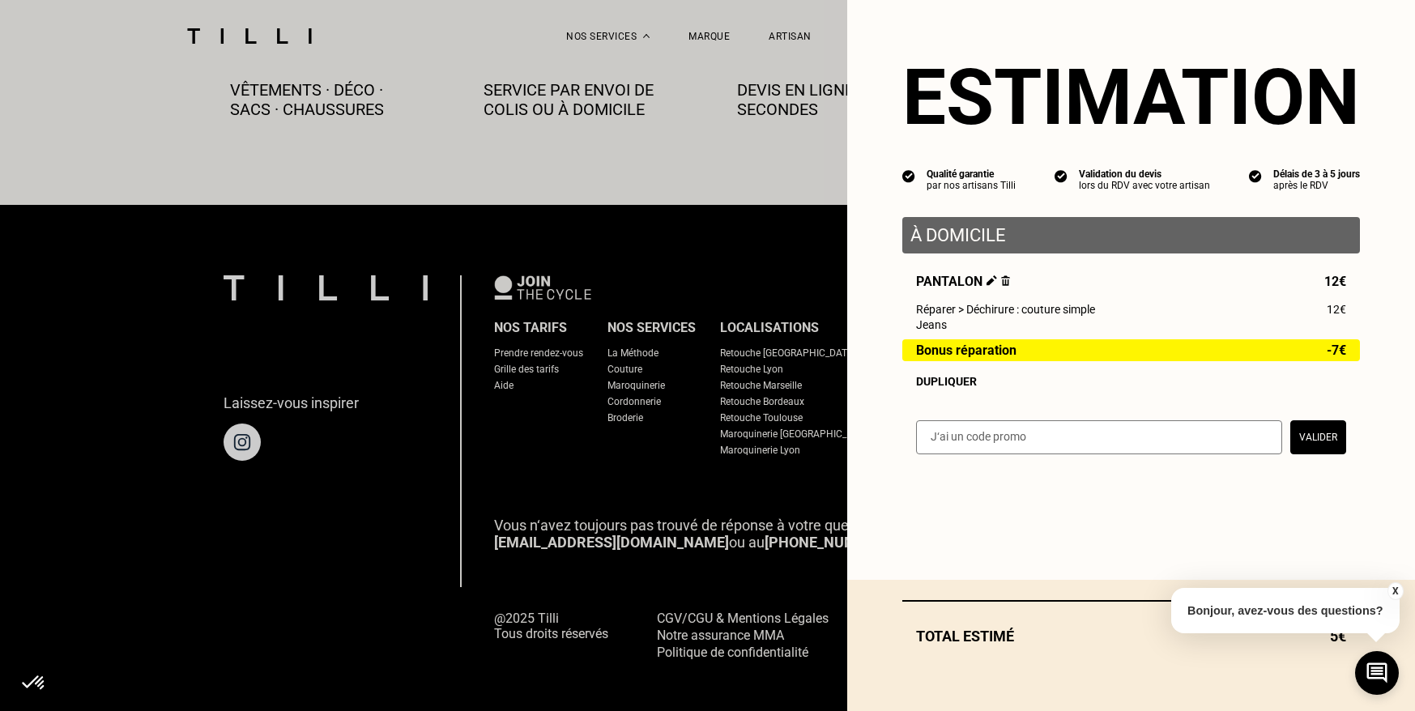
select select "FR"
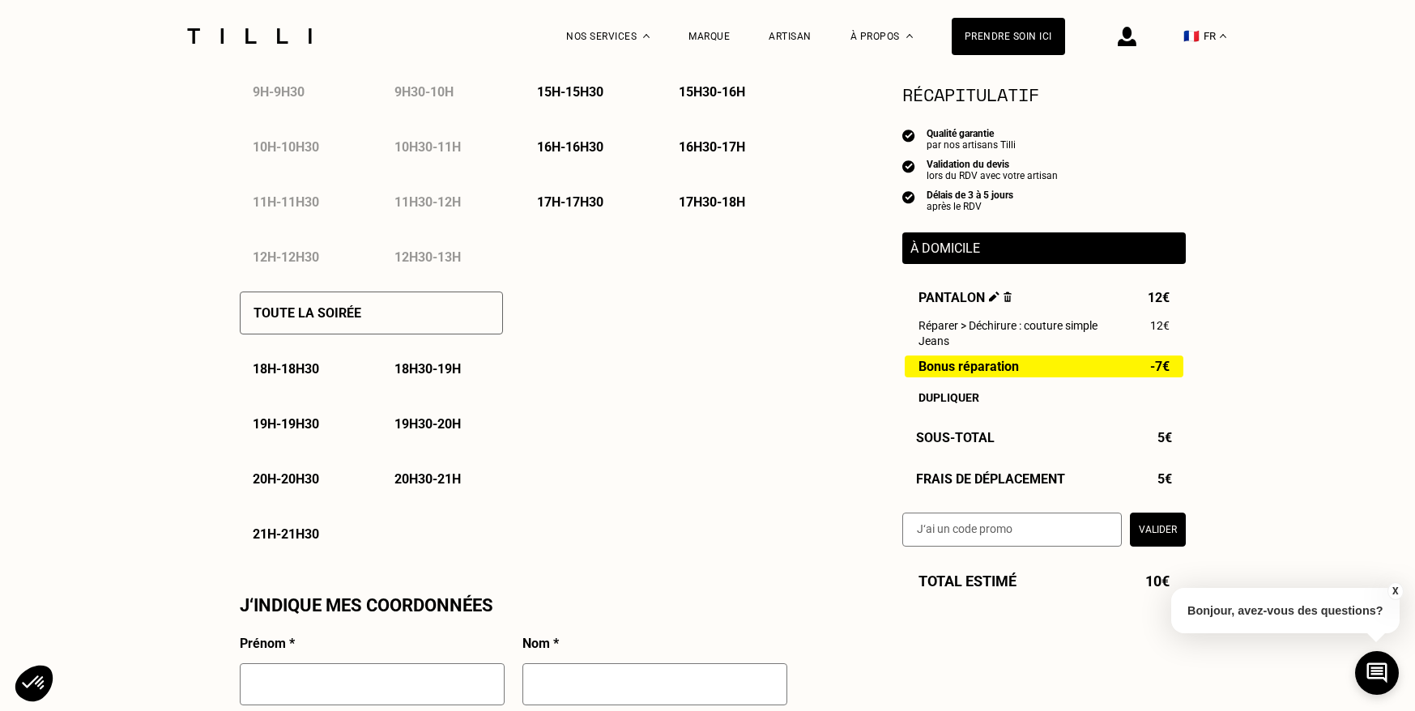
scroll to position [775, 0]
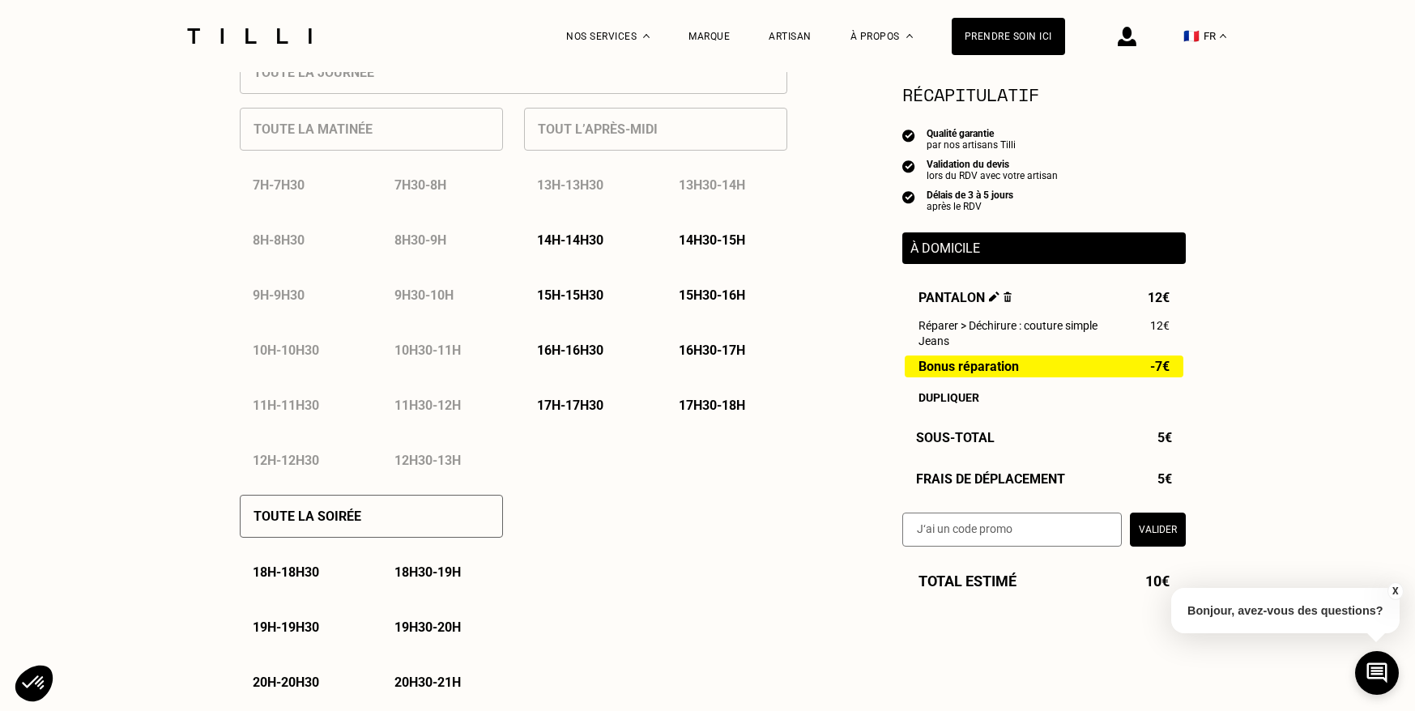
click at [147, 354] on div "Besoin Estimation Confirmation Estimation Récapitulatif Qualité garantie par no…" at bounding box center [707, 611] width 1415 height 2626
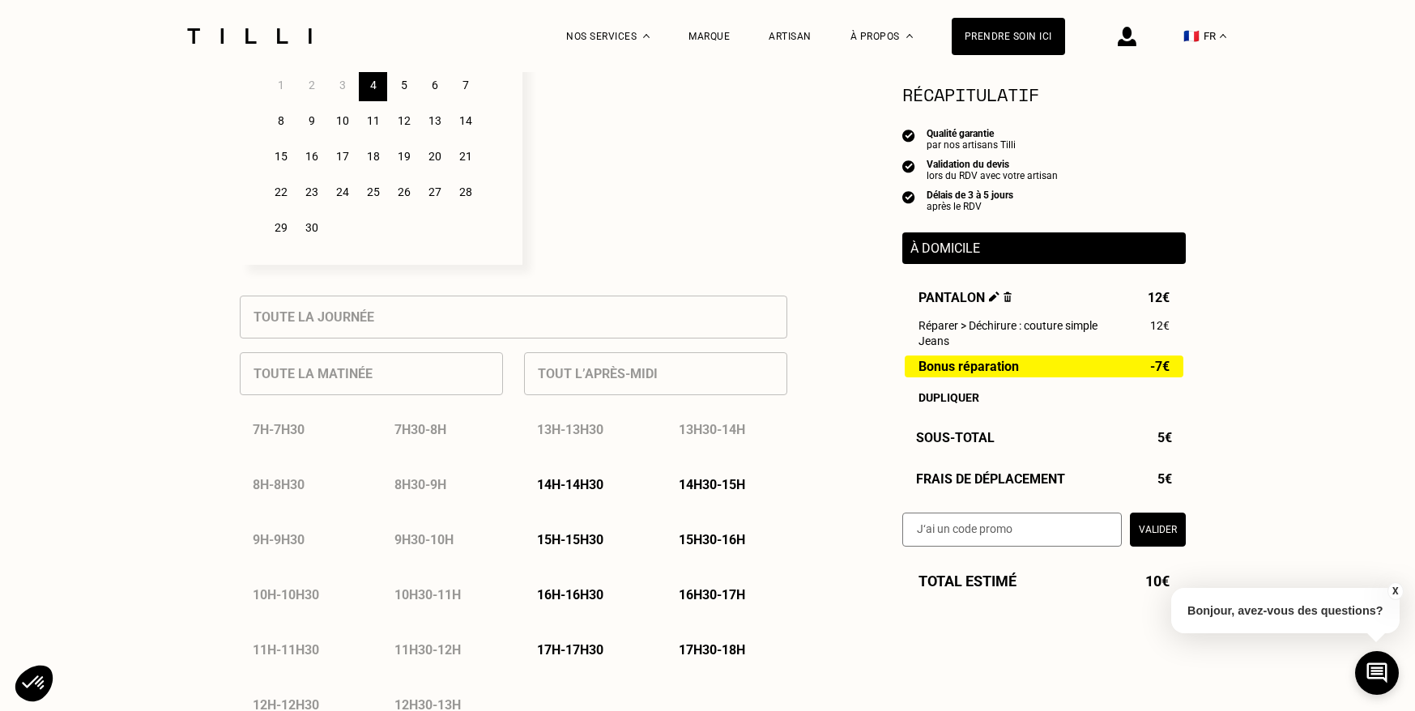
scroll to position [318, 0]
